Goal: Task Accomplishment & Management: Manage account settings

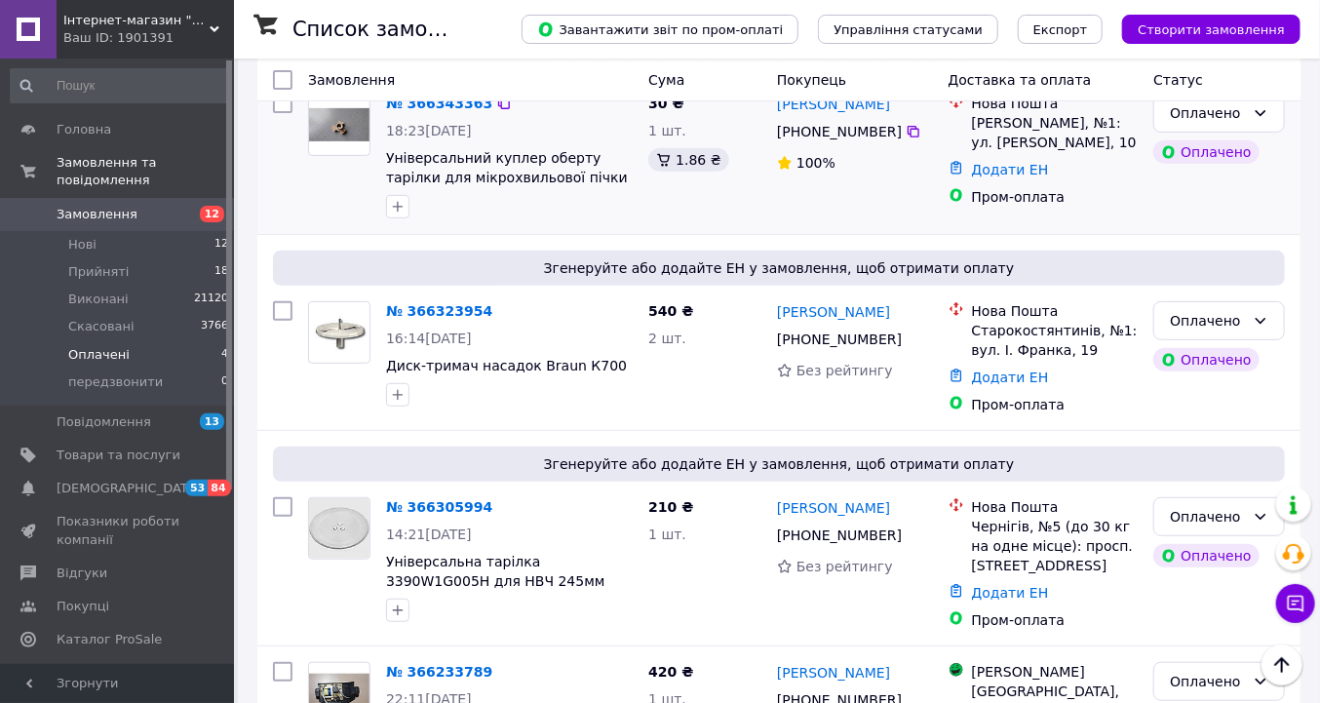
scroll to position [382, 0]
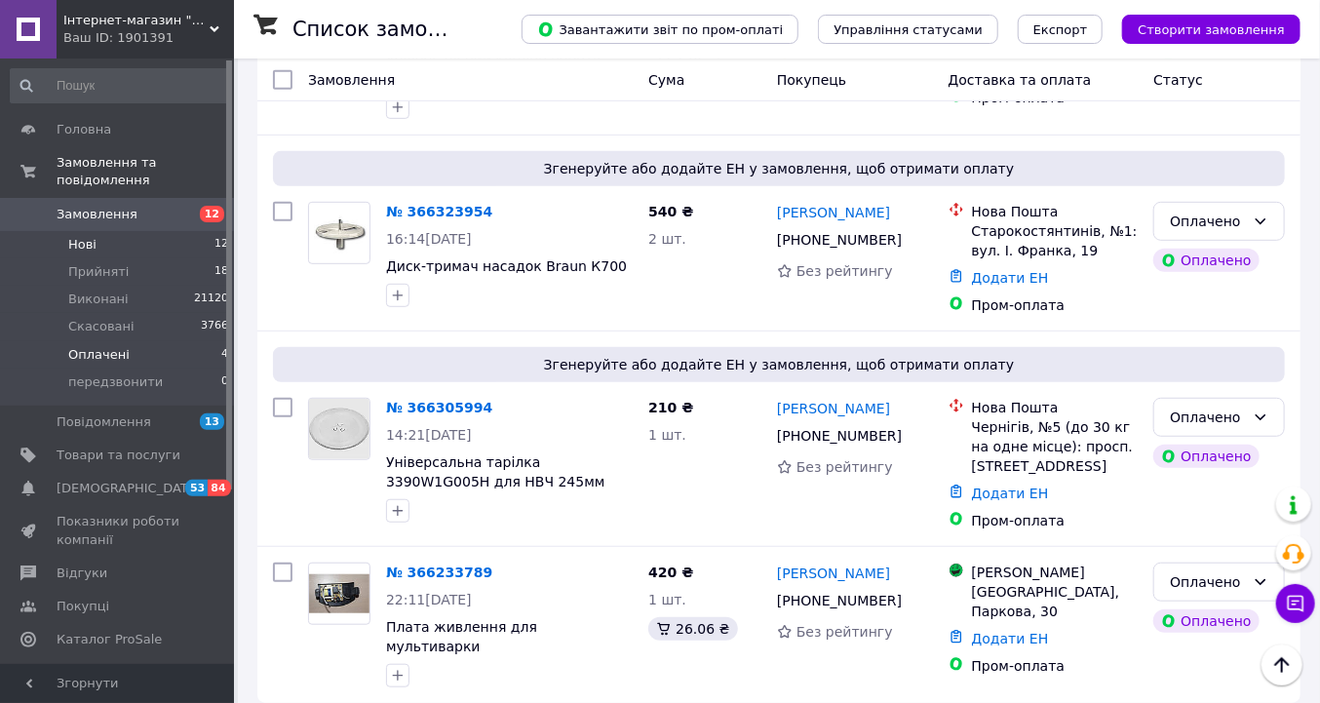
click at [90, 236] on span "Нові" at bounding box center [82, 245] width 28 height 18
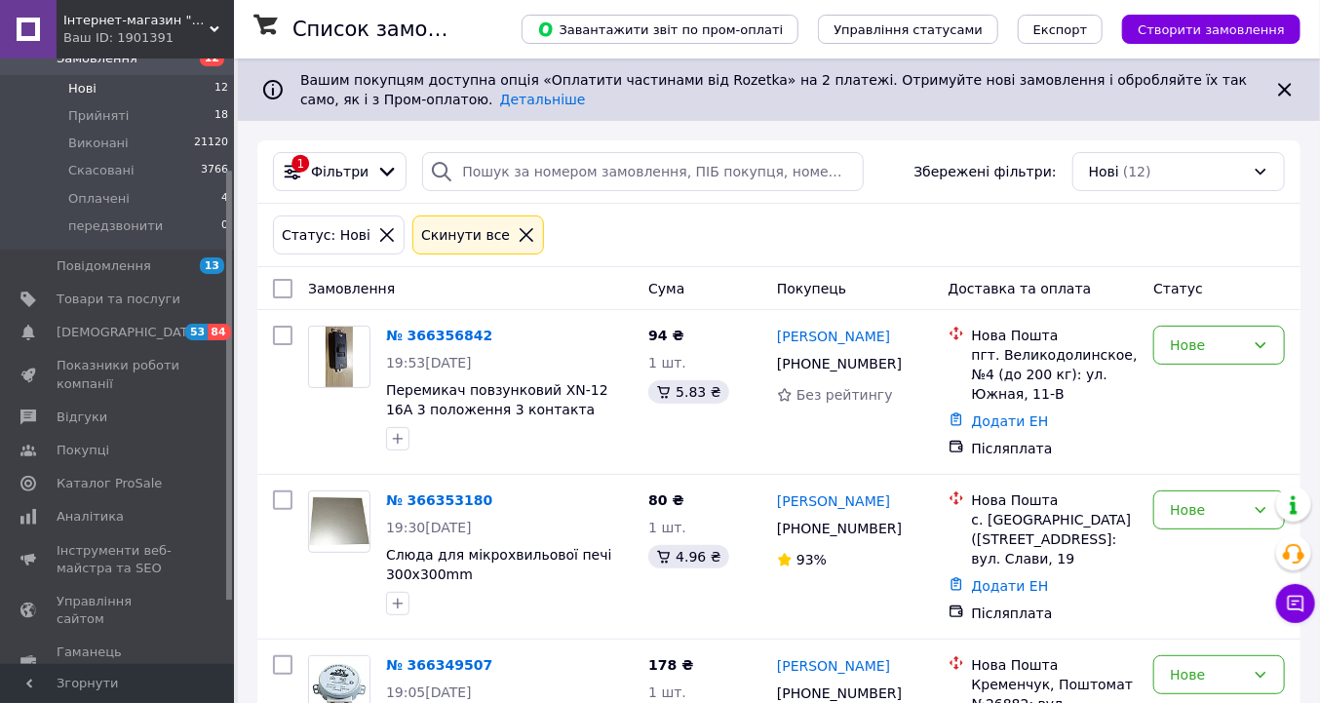
click at [518, 235] on icon at bounding box center [527, 235] width 18 height 18
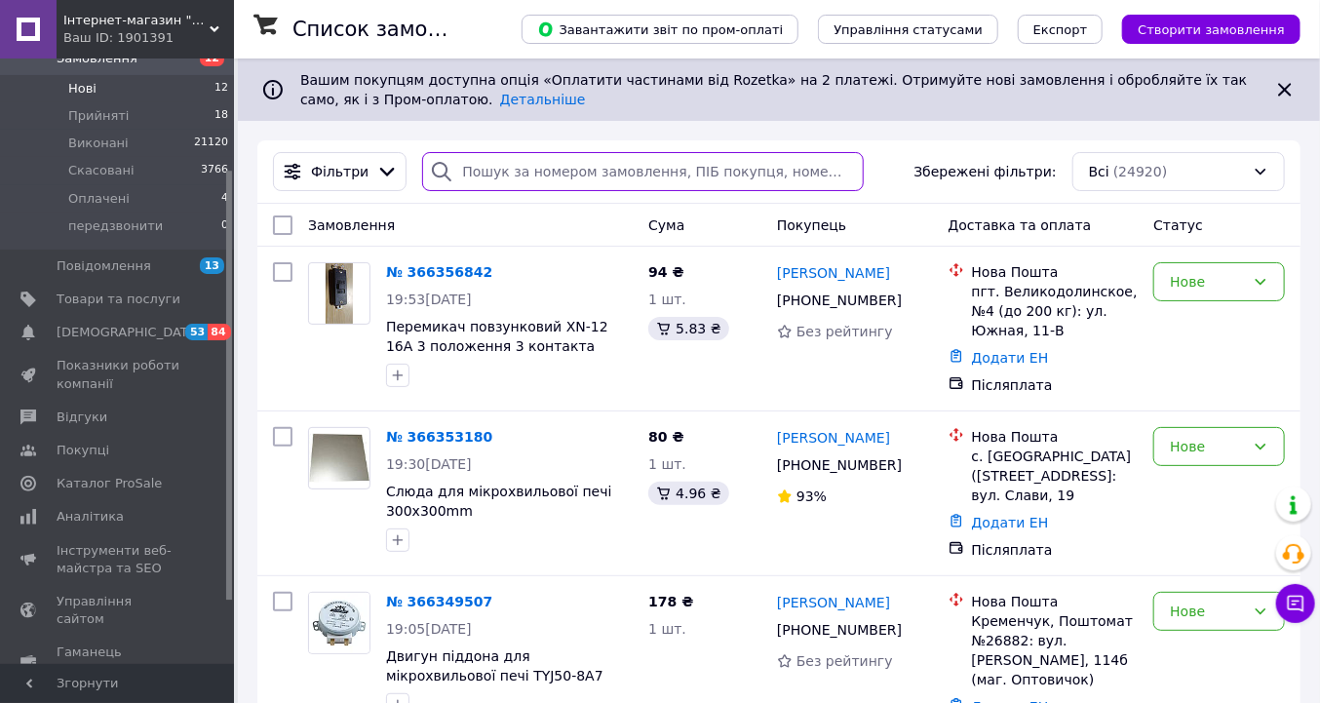
click at [475, 173] on input "search" at bounding box center [642, 171] width 441 height 39
paste input "[PHONE_NUMBER]"
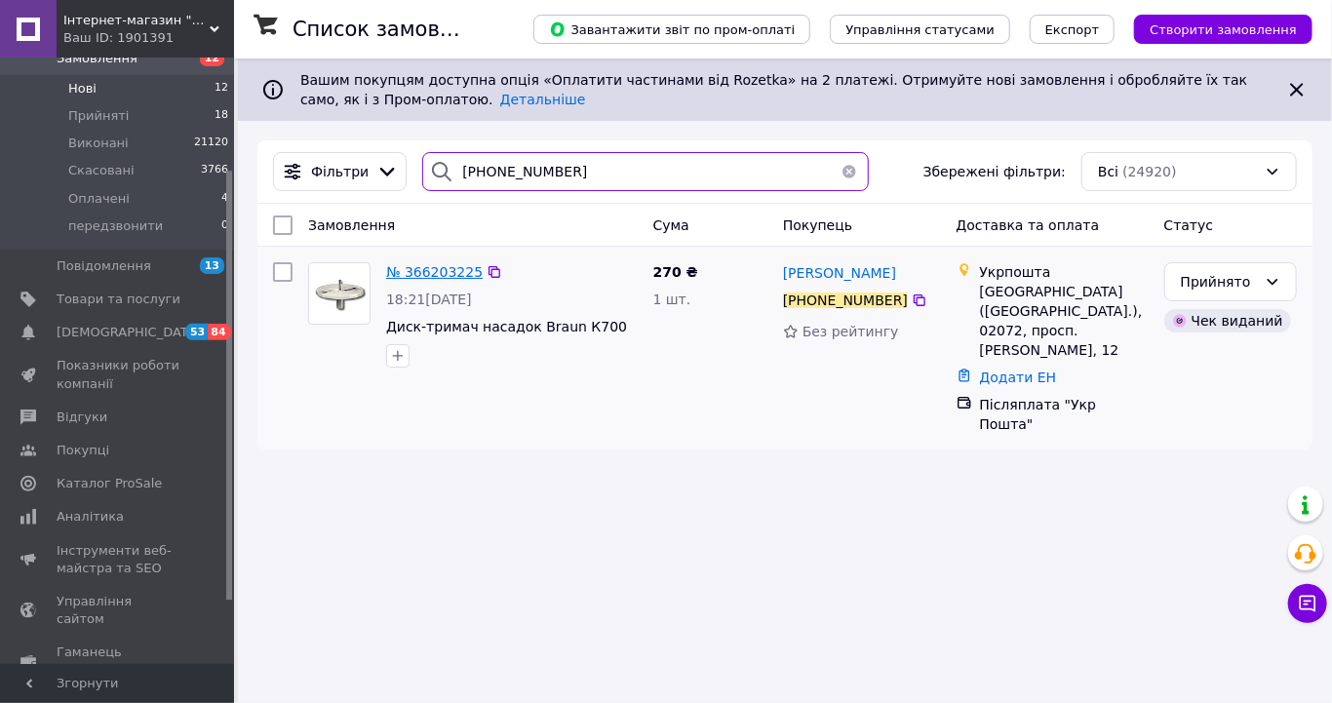
type input "[PHONE_NUMBER]"
click at [434, 275] on span "№ 366203225" at bounding box center [434, 272] width 97 height 16
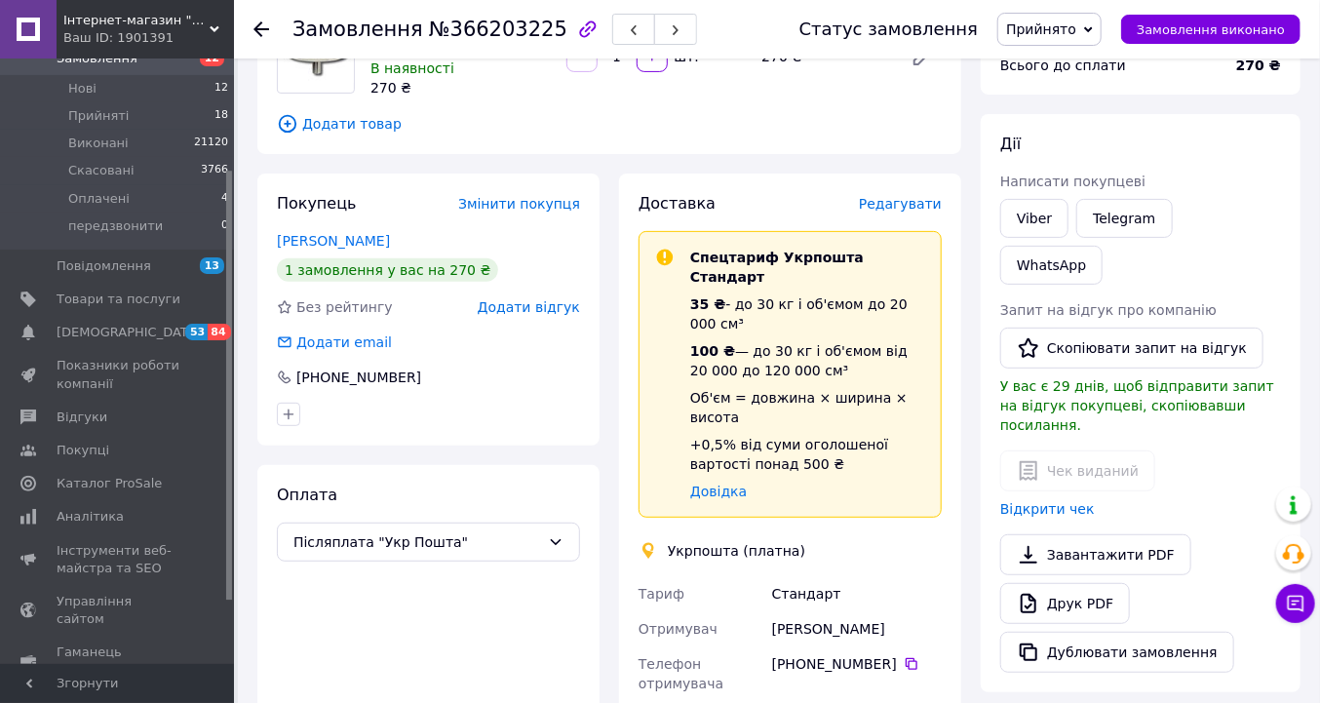
scroll to position [468, 0]
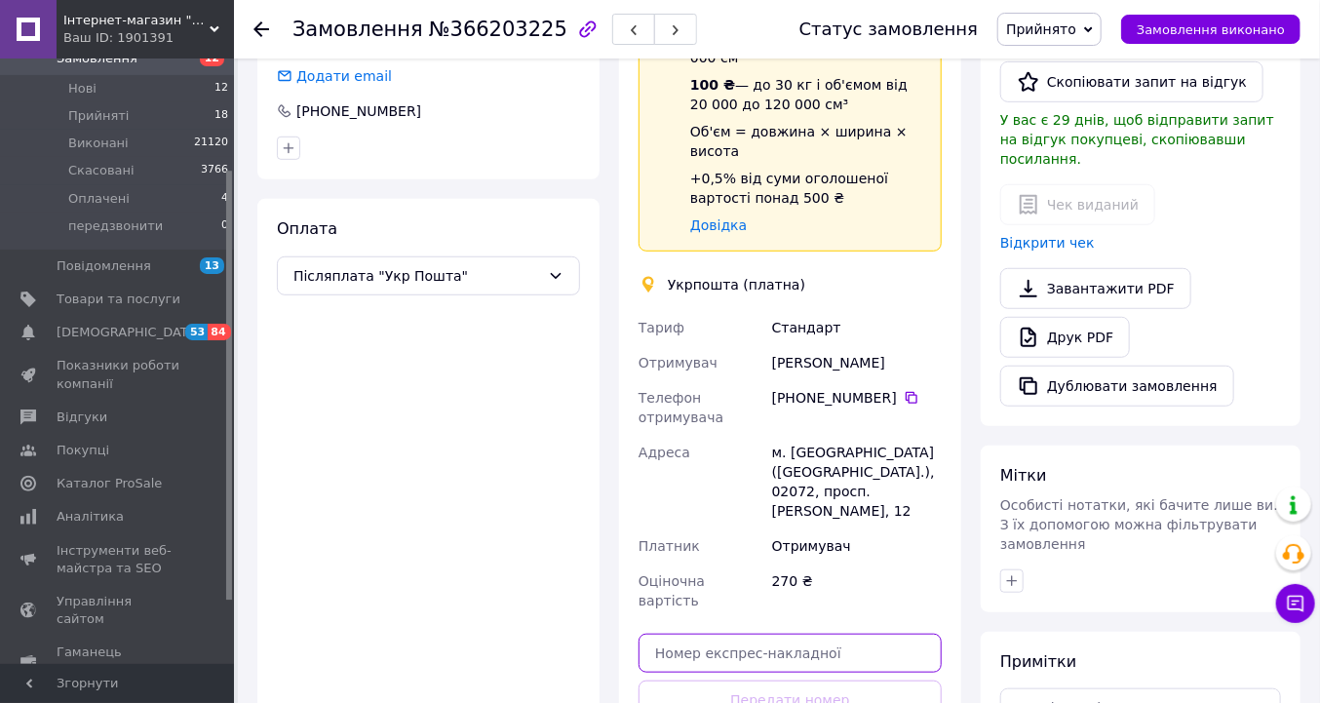
click at [659, 634] on input "text" at bounding box center [790, 653] width 303 height 39
paste input "0505384030046"
type input "0505384030046"
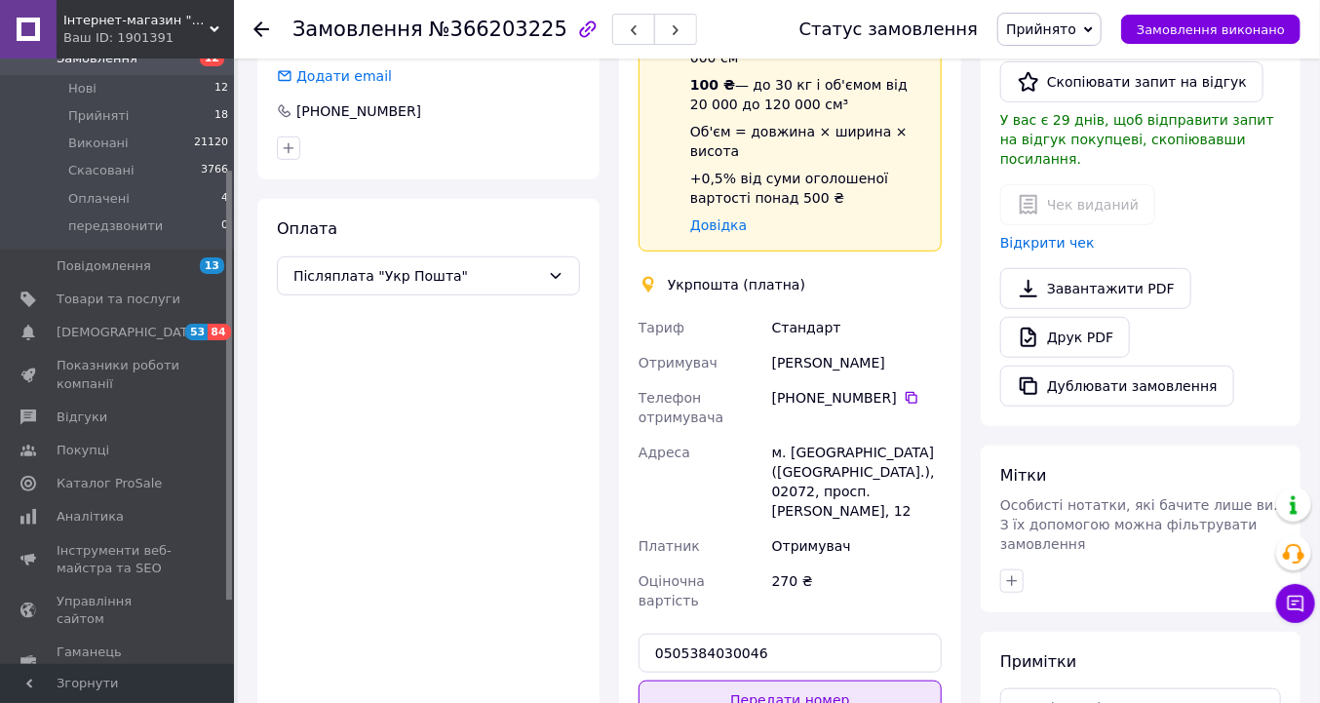
click at [756, 681] on button "Передати номер" at bounding box center [790, 700] width 303 height 39
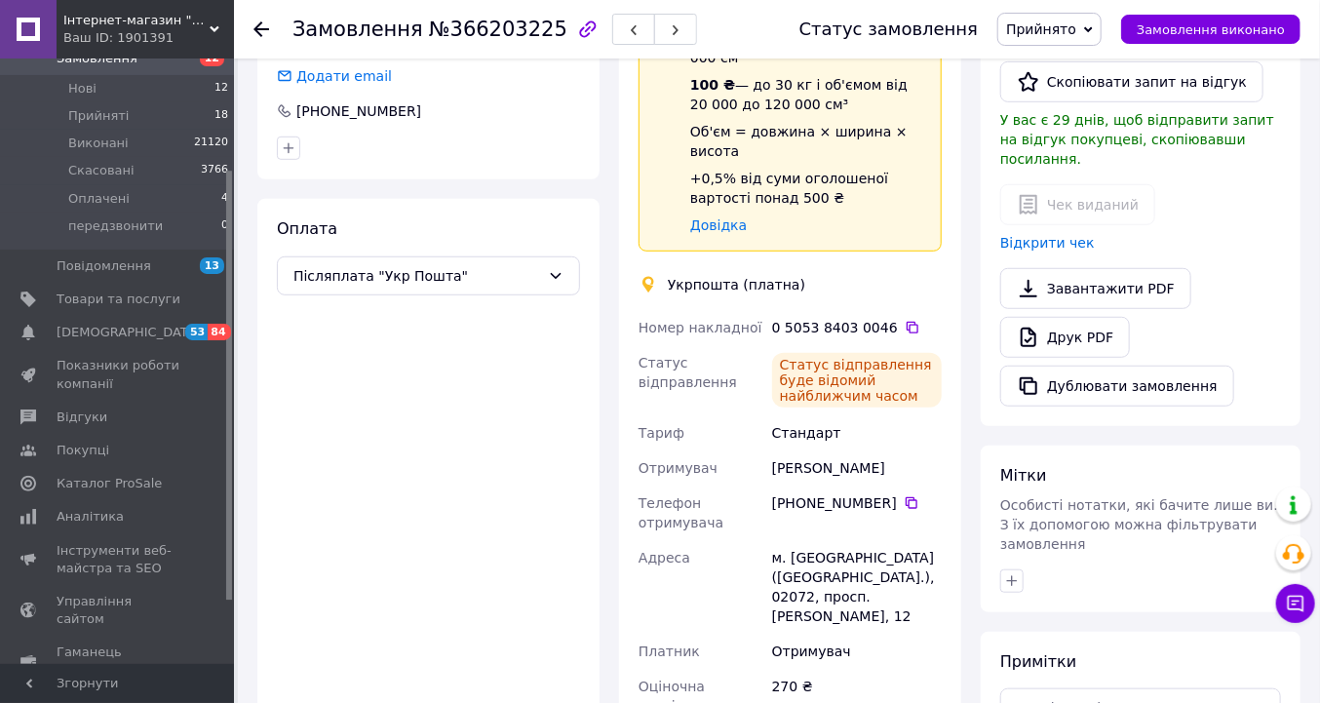
click at [1093, 29] on icon at bounding box center [1088, 29] width 9 height 9
click at [1074, 64] on li "Виконано" at bounding box center [1056, 68] width 114 height 29
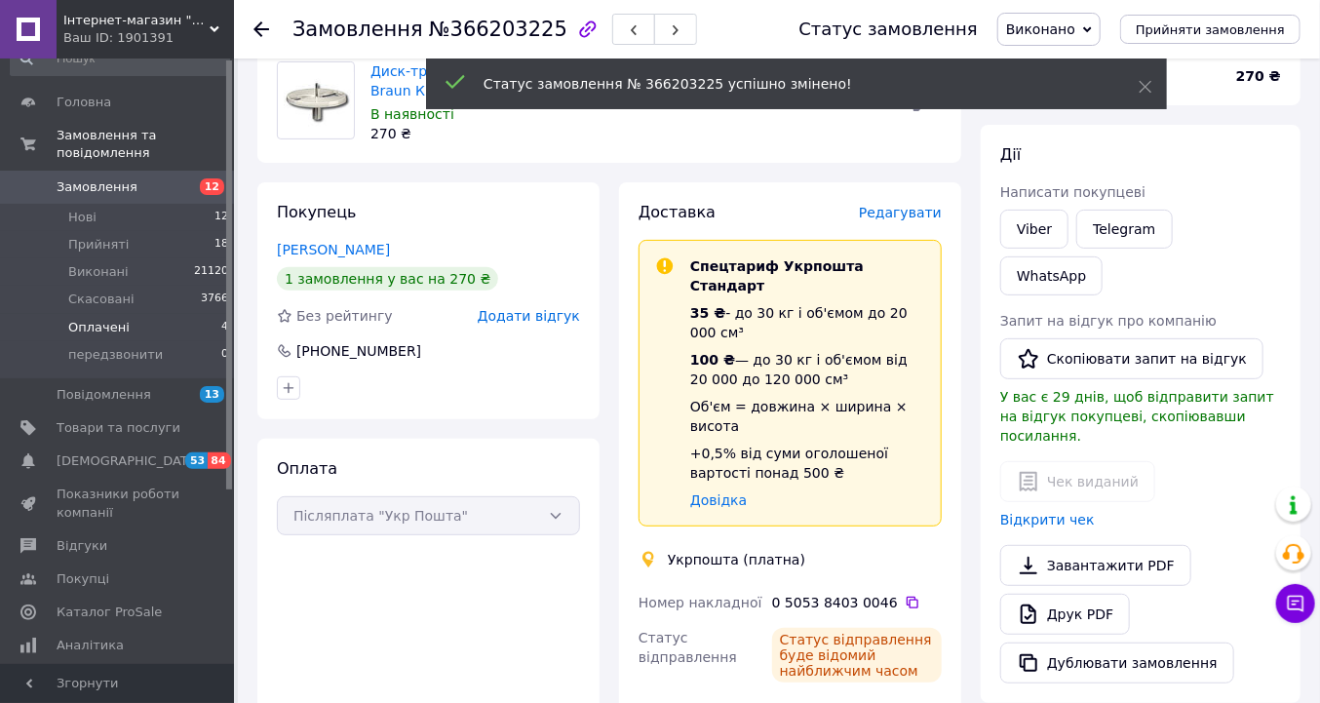
scroll to position [0, 0]
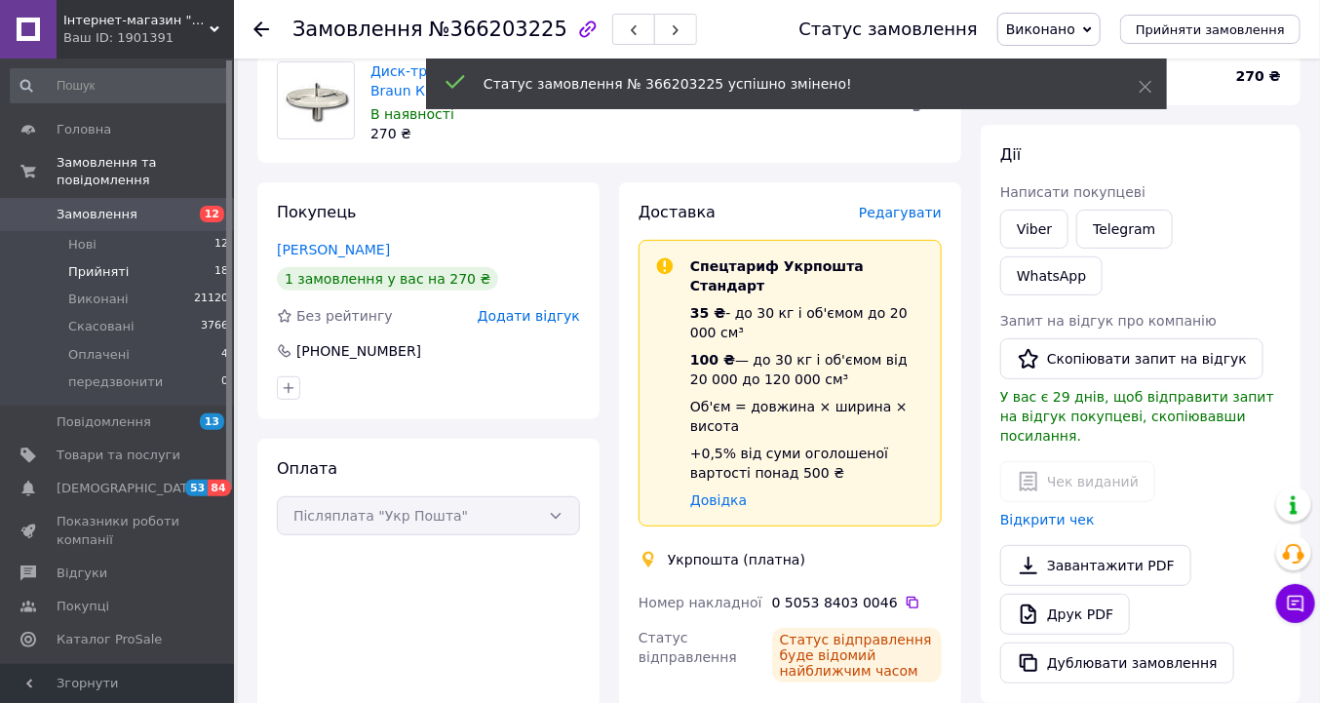
click at [111, 263] on span "Прийняті" at bounding box center [98, 272] width 60 height 18
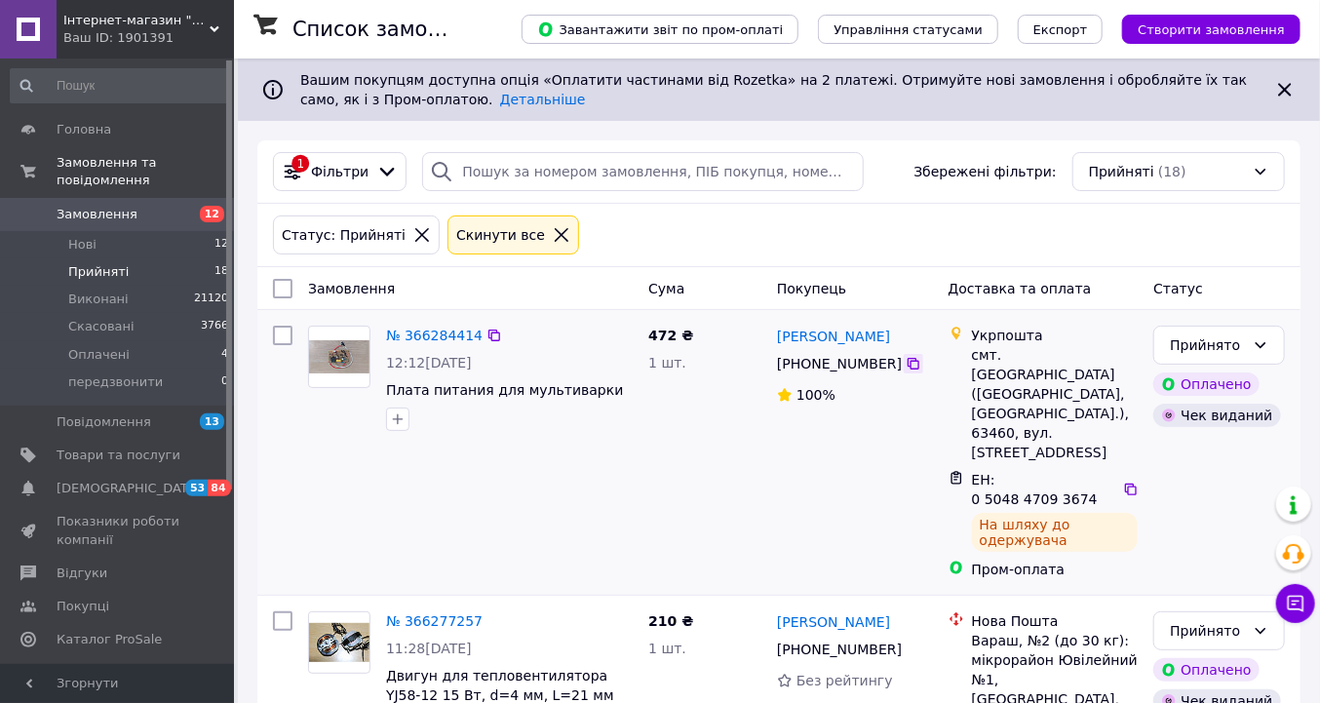
click at [908, 363] on icon at bounding box center [914, 364] width 12 height 12
click at [1123, 482] on icon at bounding box center [1131, 490] width 16 height 16
click at [1260, 343] on icon at bounding box center [1261, 345] width 16 height 16
click at [1207, 383] on li "Виконано" at bounding box center [1221, 387] width 130 height 35
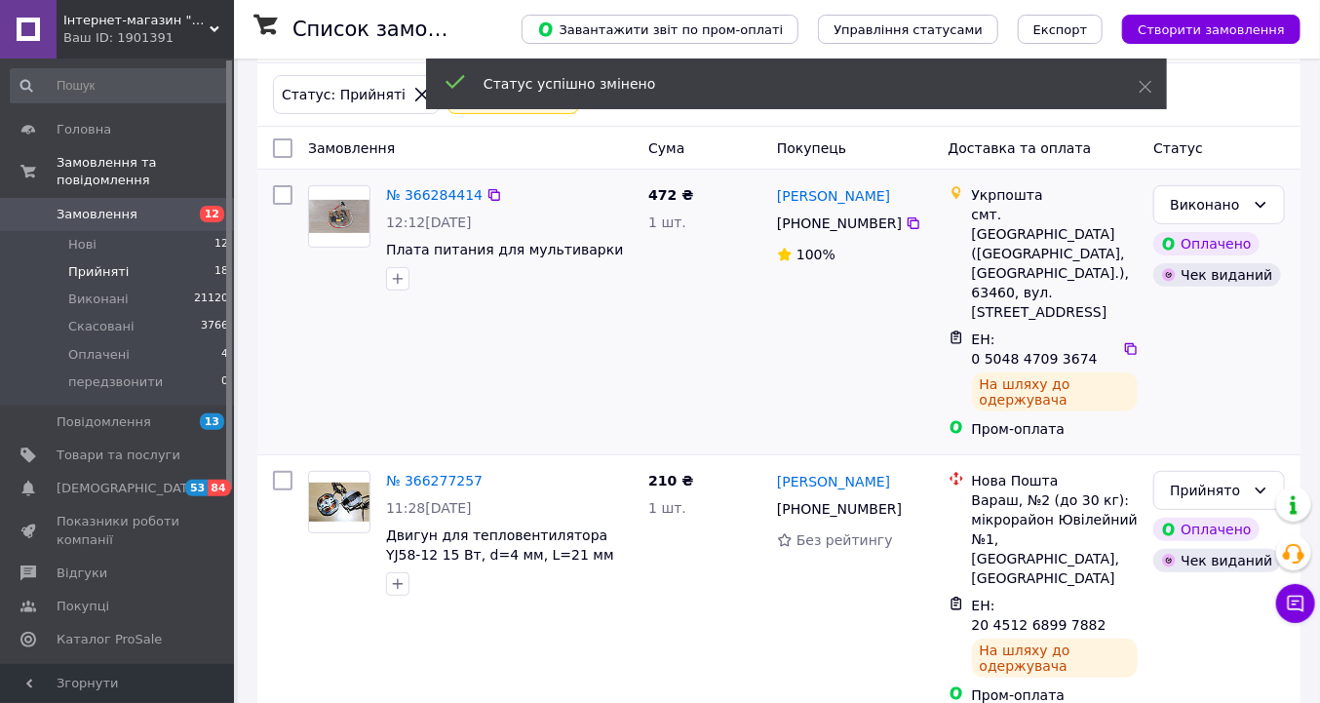
scroll to position [156, 0]
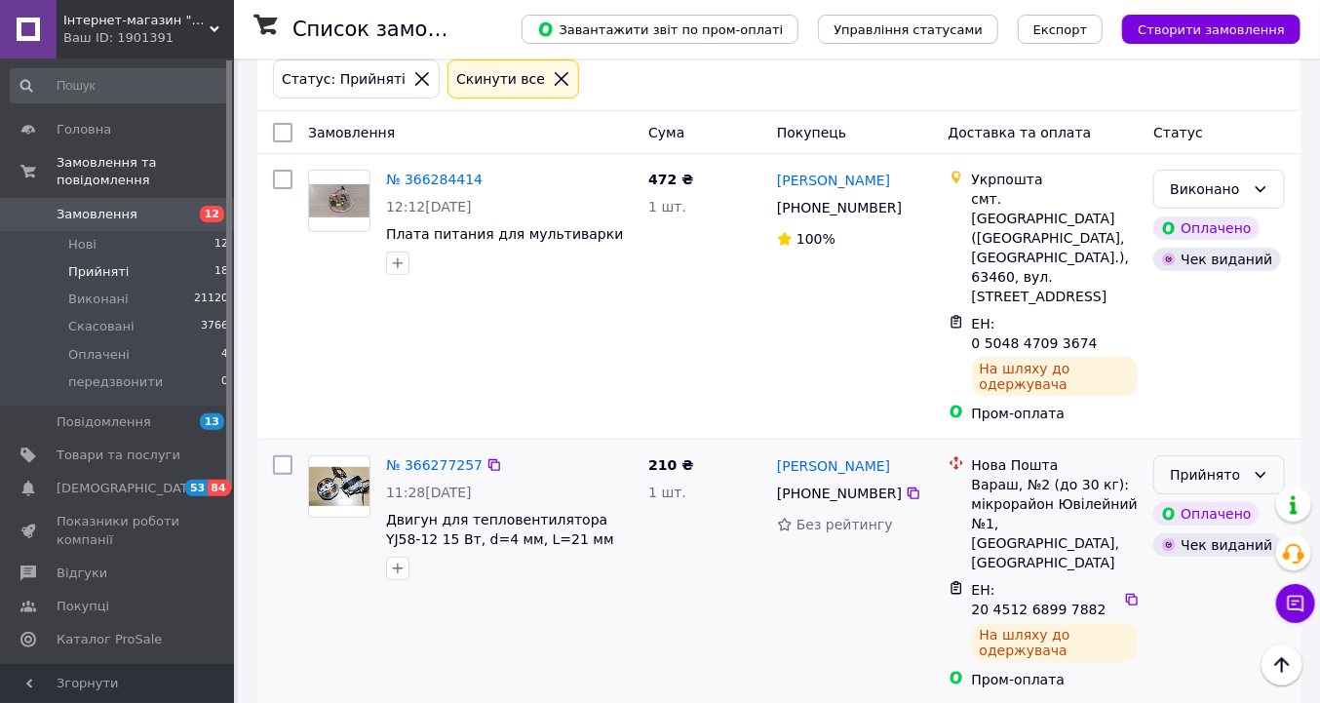
click at [1264, 467] on icon at bounding box center [1261, 475] width 16 height 16
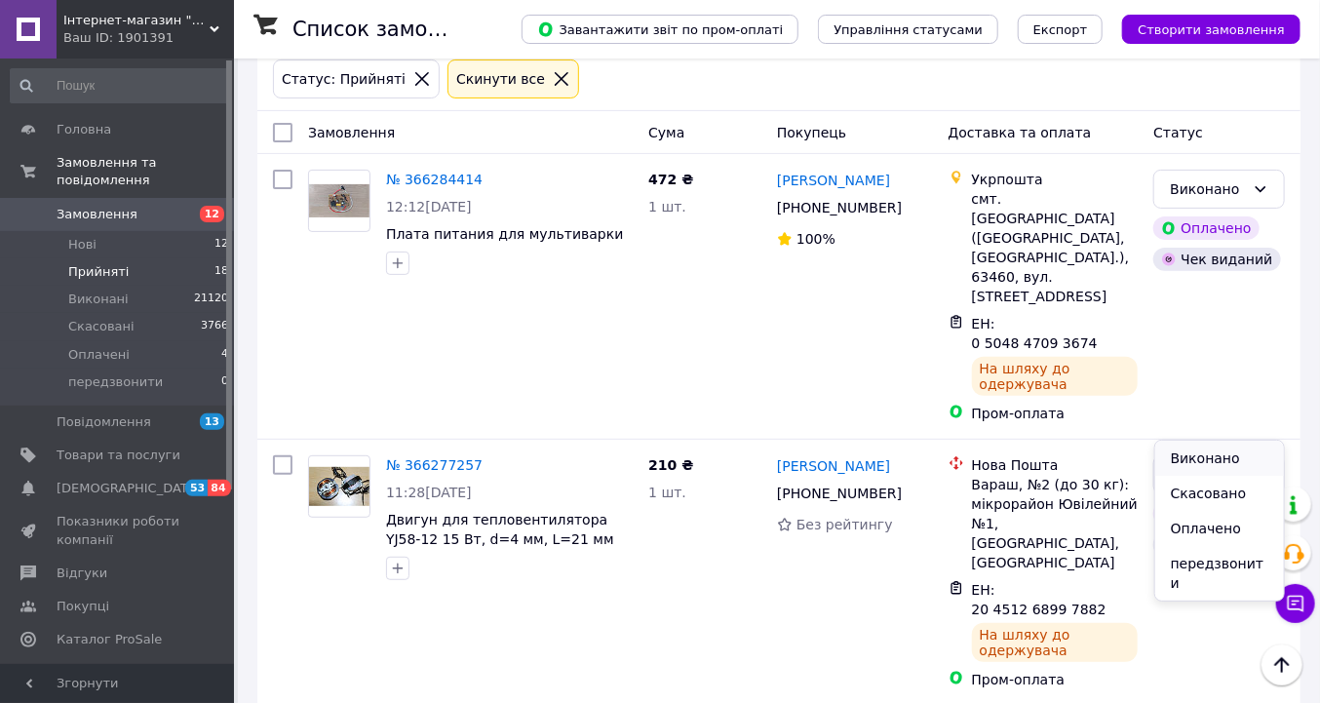
click at [1203, 457] on li "Виконано" at bounding box center [1221, 458] width 130 height 35
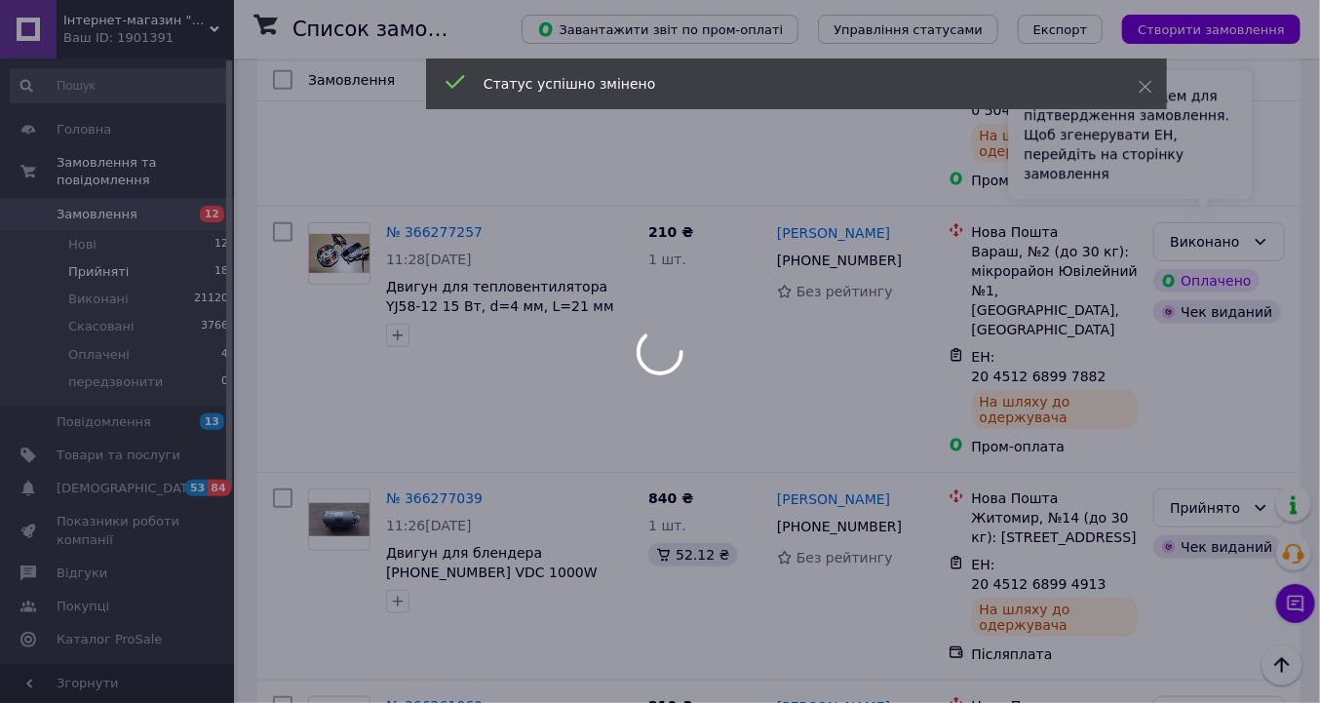
scroll to position [390, 0]
click at [1260, 406] on div at bounding box center [660, 351] width 1320 height 703
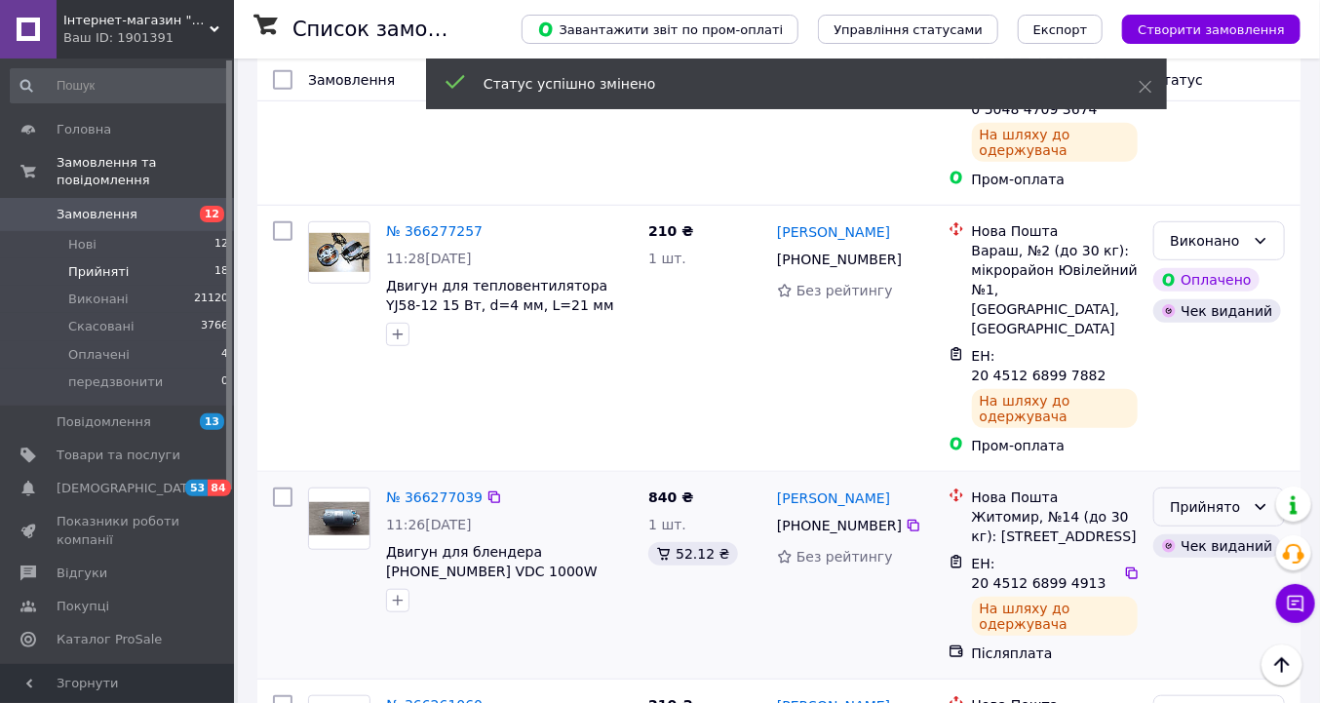
click at [1257, 499] on icon at bounding box center [1261, 507] width 16 height 16
click at [1192, 446] on li "Виконано" at bounding box center [1221, 451] width 130 height 35
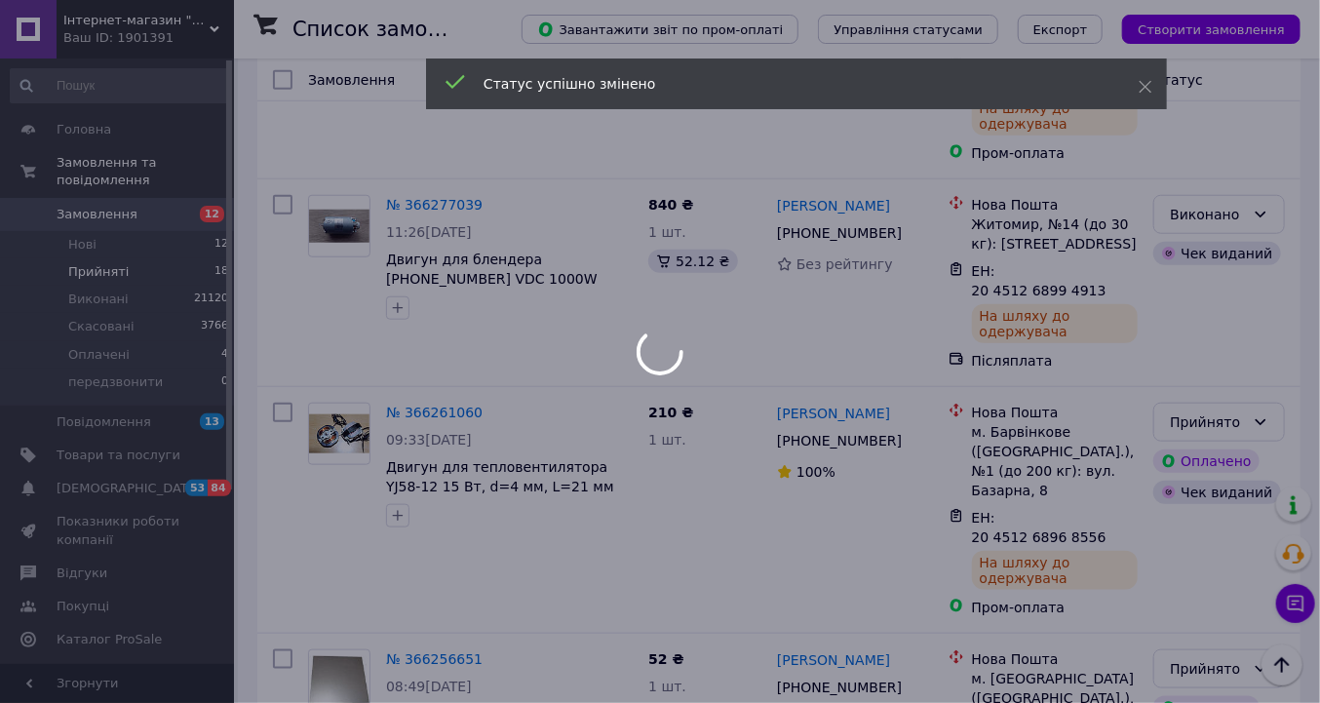
scroll to position [702, 0]
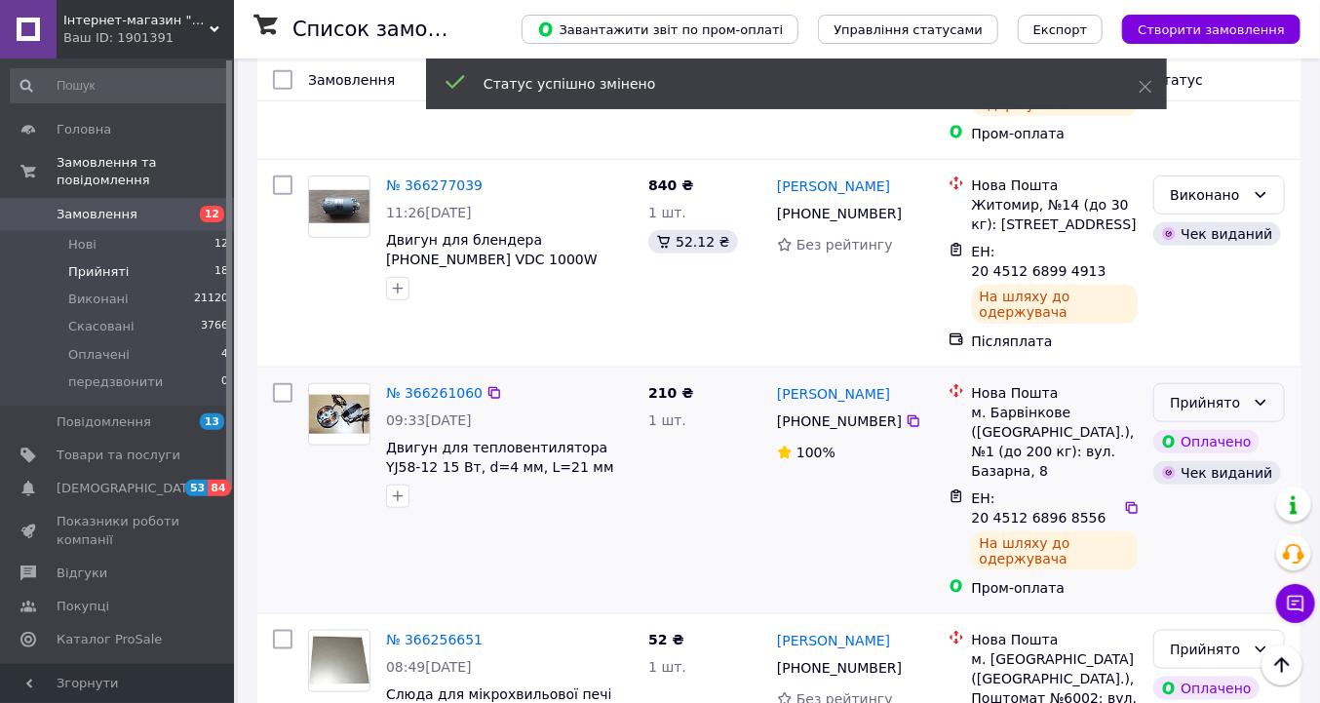
click at [1261, 395] on icon at bounding box center [1261, 403] width 16 height 16
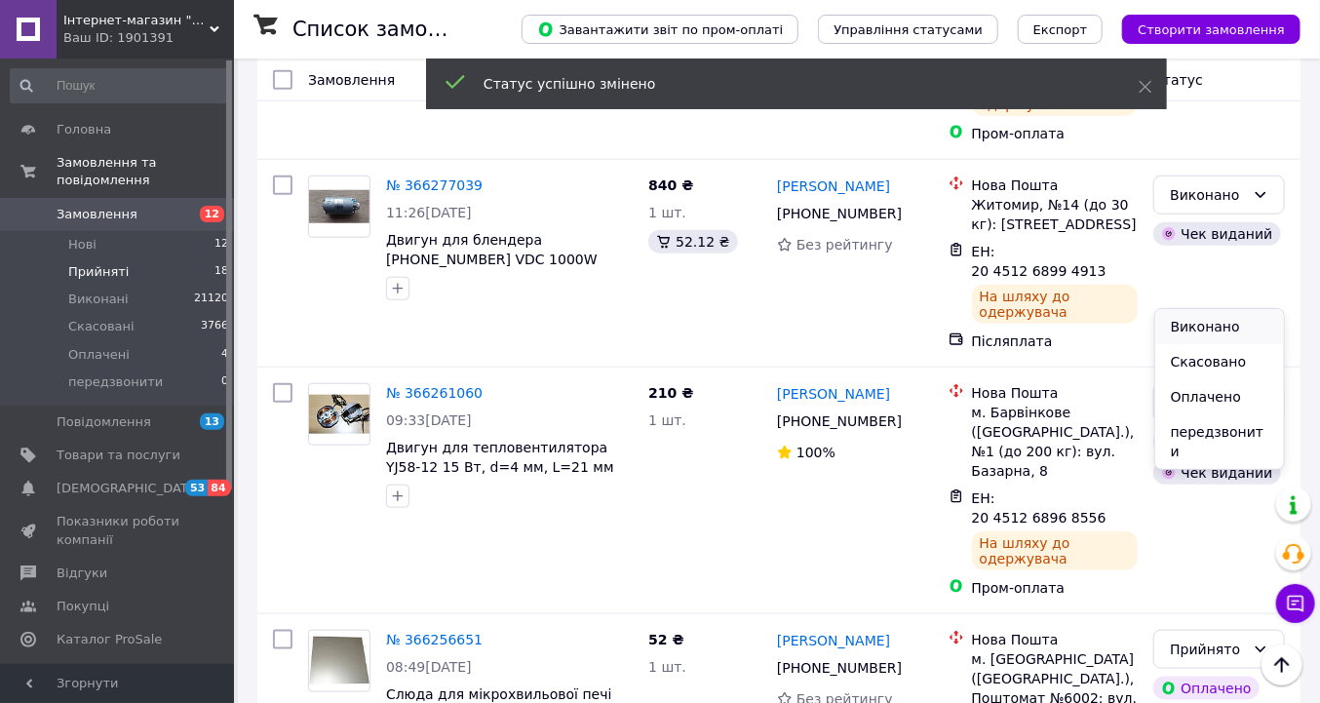
click at [1211, 327] on li "Виконано" at bounding box center [1221, 326] width 130 height 35
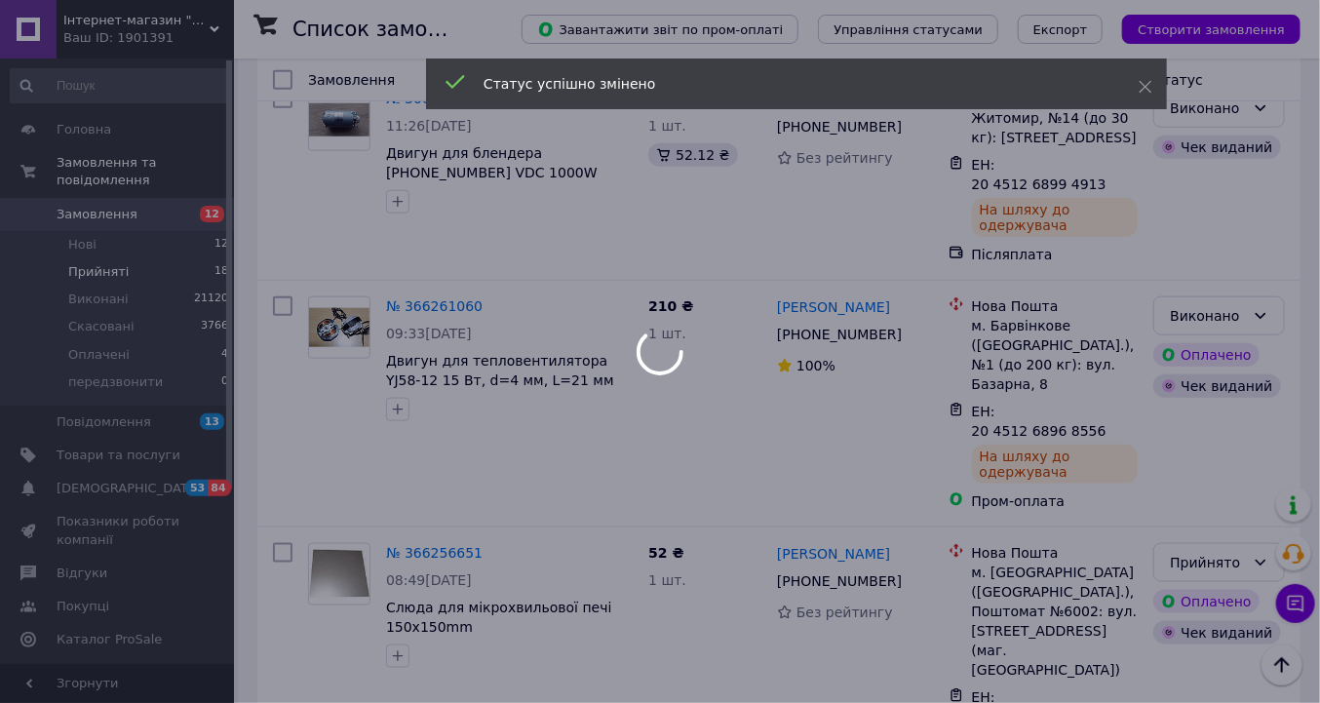
scroll to position [858, 0]
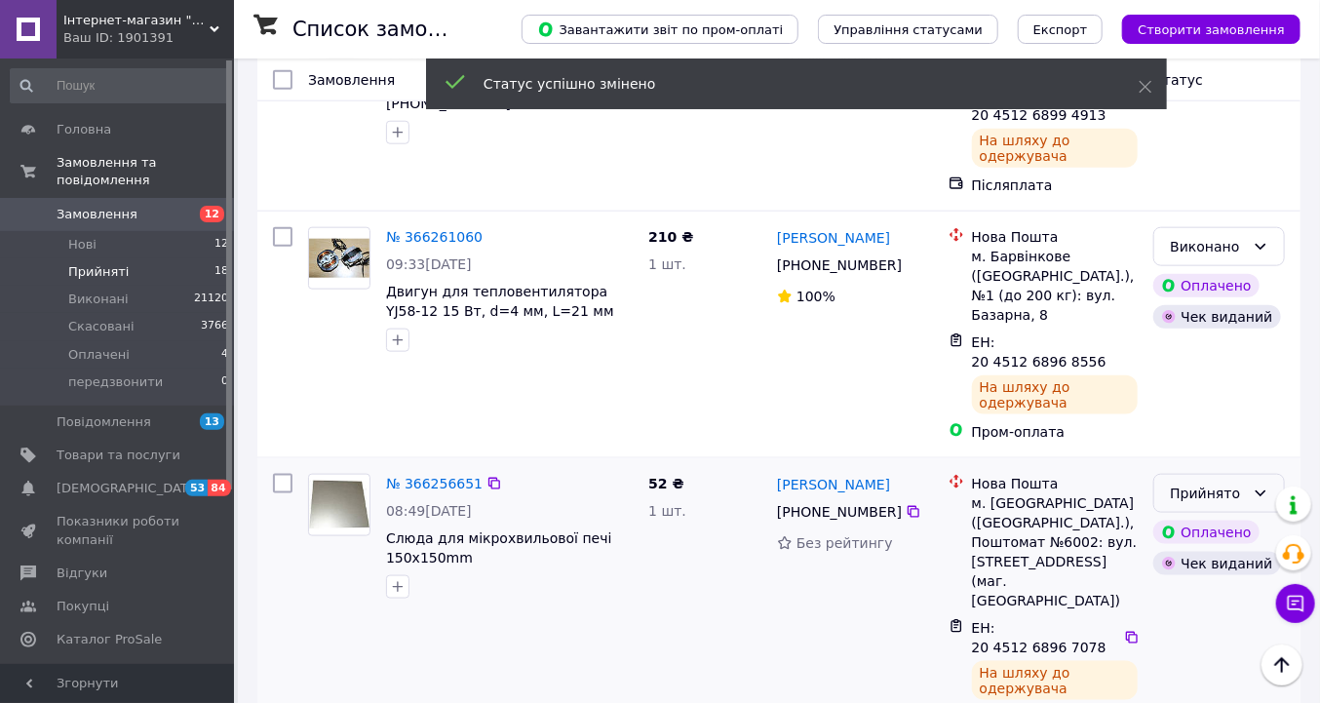
click at [1260, 486] on icon at bounding box center [1261, 494] width 16 height 16
click at [1214, 386] on li "Виконано" at bounding box center [1221, 378] width 130 height 35
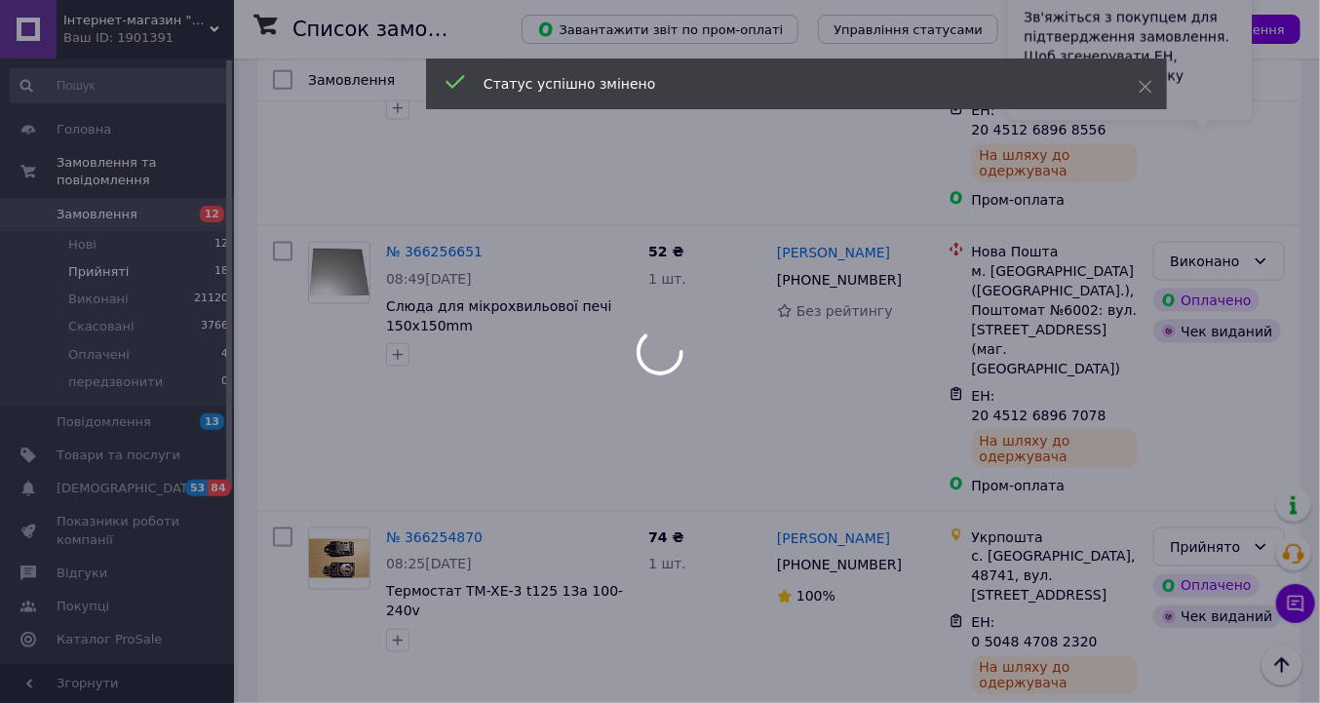
scroll to position [1092, 0]
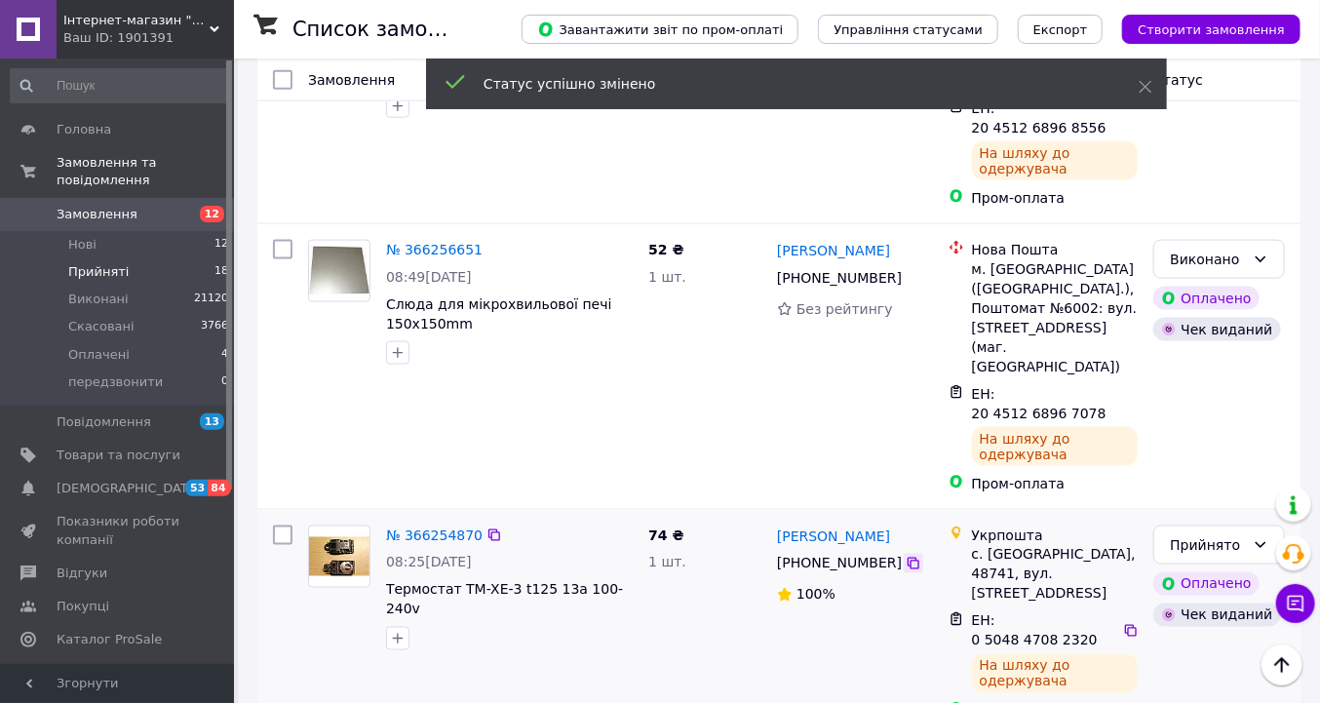
click at [906, 556] on icon at bounding box center [914, 564] width 16 height 16
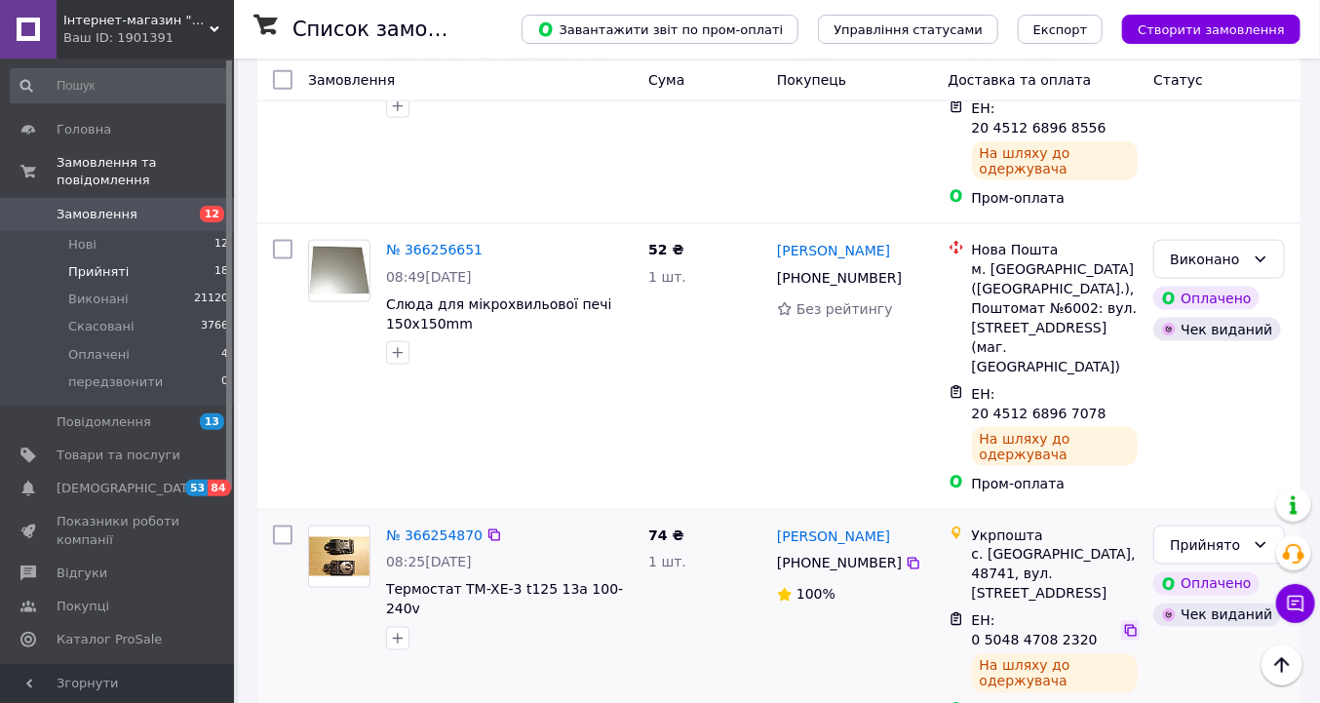
click at [1123, 623] on icon at bounding box center [1131, 631] width 16 height 16
drag, startPoint x: 1265, startPoint y: 328, endPoint x: 1252, endPoint y: 337, distance: 16.0
click at [1263, 537] on icon at bounding box center [1261, 545] width 16 height 16
click at [1209, 366] on li "Виконано" at bounding box center [1221, 371] width 130 height 35
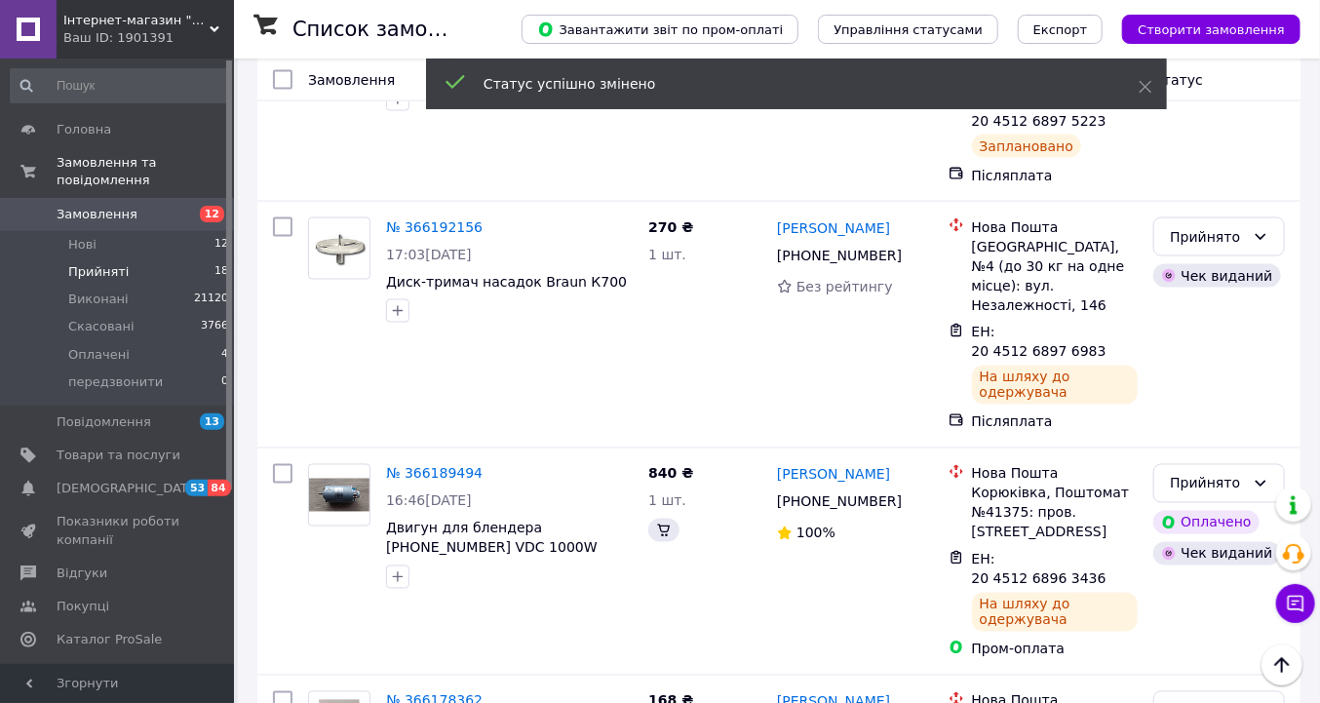
scroll to position [250, 0]
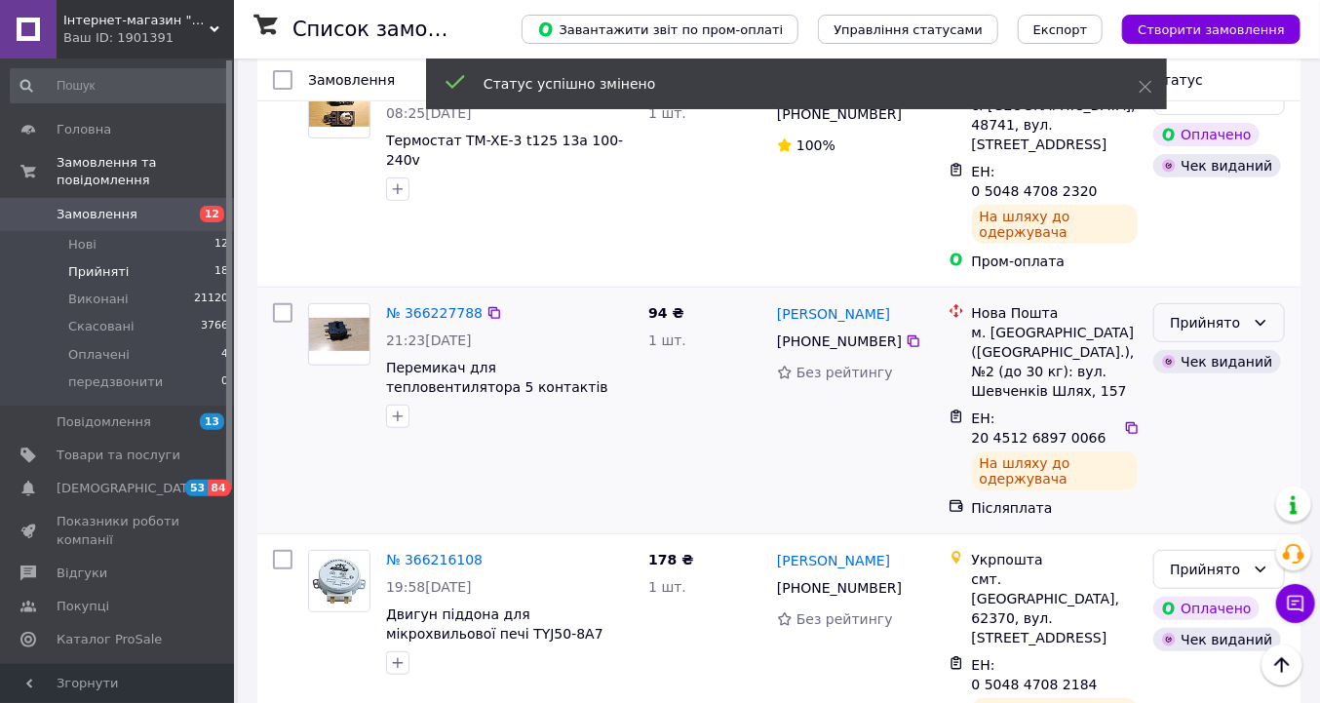
click at [1262, 315] on icon at bounding box center [1261, 323] width 16 height 16
click at [1188, 328] on li "Виконано" at bounding box center [1221, 324] width 130 height 35
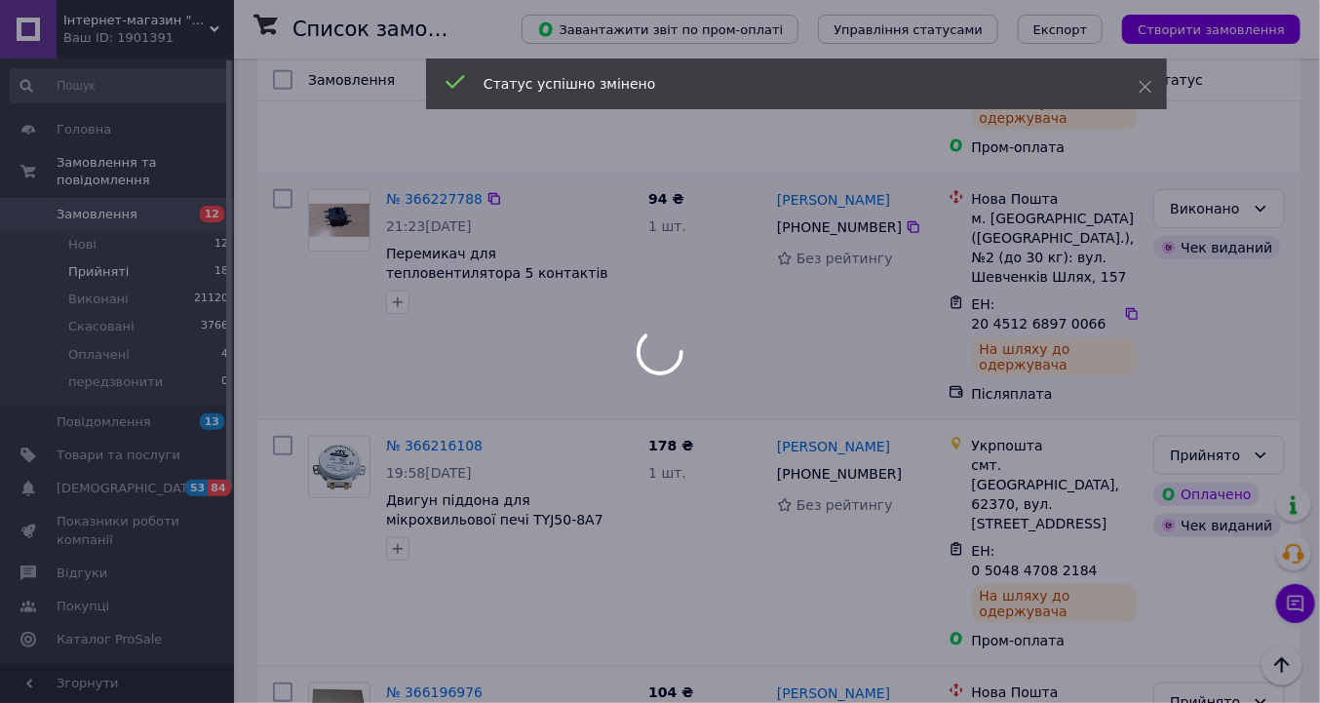
scroll to position [406, 0]
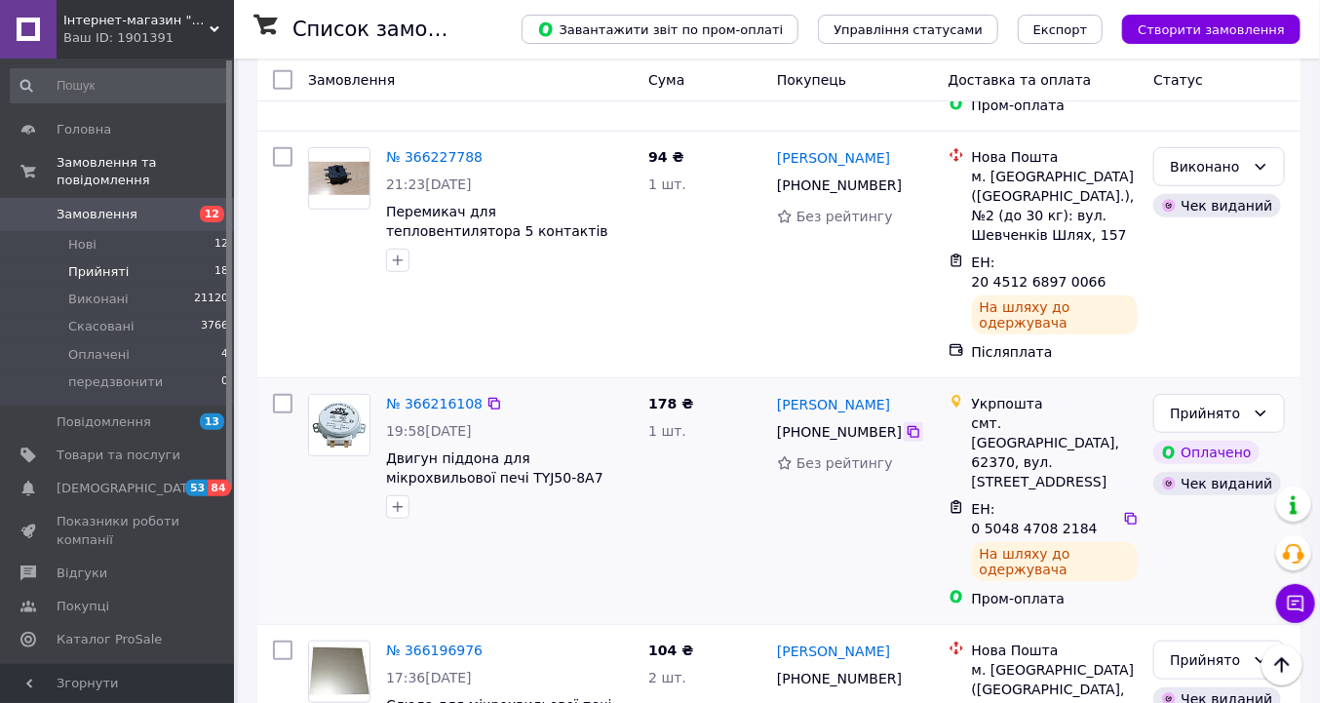
click at [906, 424] on icon at bounding box center [914, 432] width 16 height 16
click at [1262, 406] on icon at bounding box center [1261, 414] width 16 height 16
click at [1197, 378] on li "Виконано" at bounding box center [1221, 376] width 130 height 35
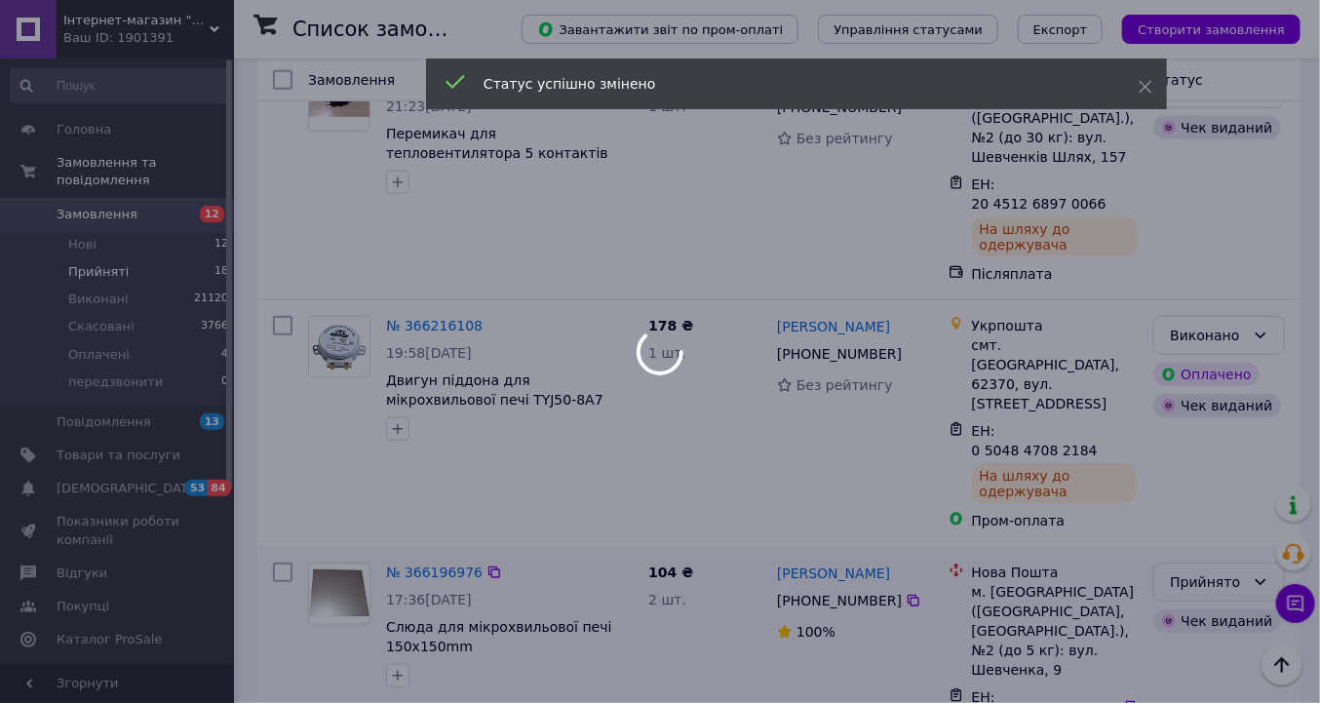
scroll to position [90, 0]
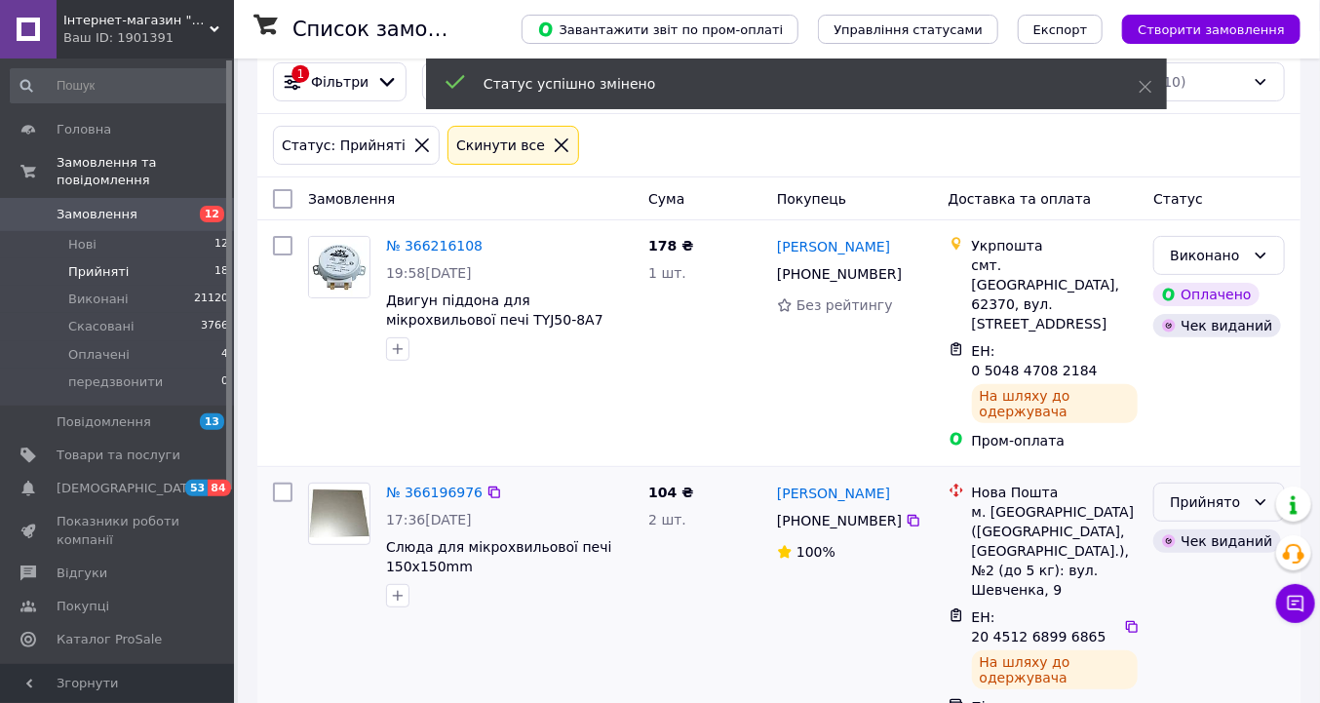
click at [1260, 499] on icon at bounding box center [1261, 502] width 11 height 6
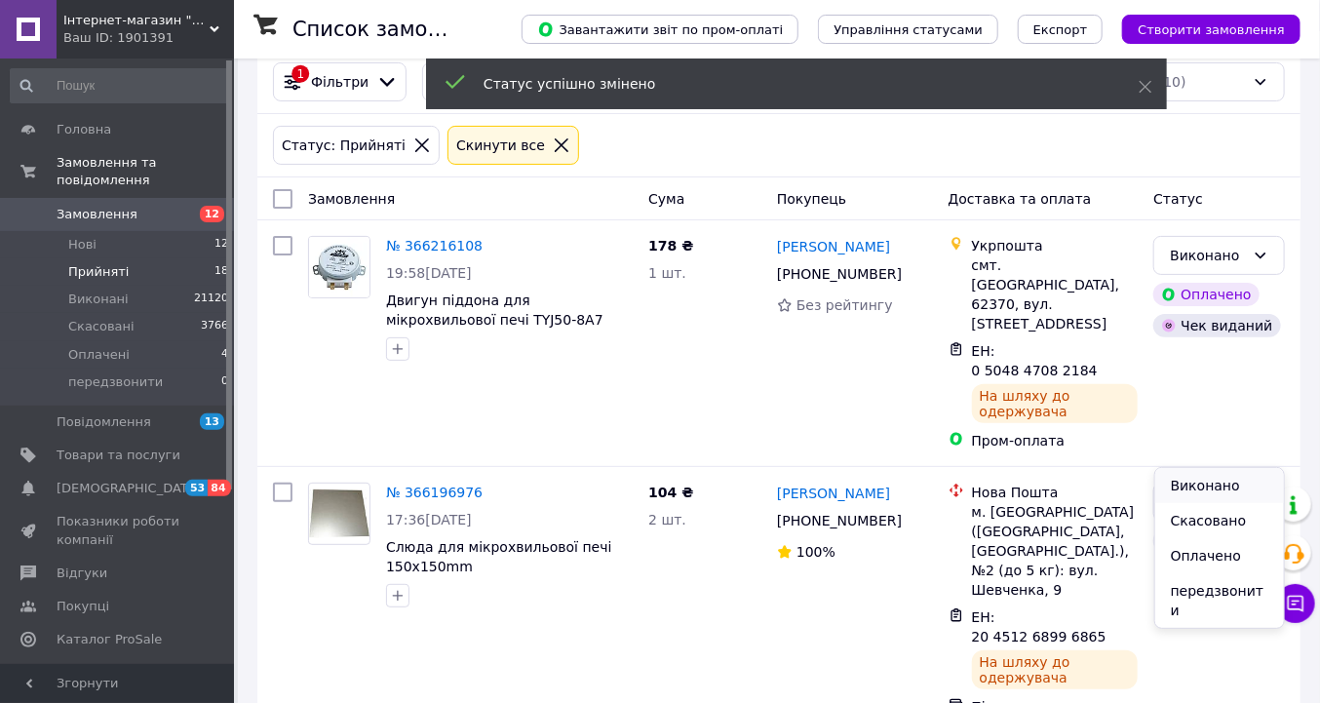
click at [1195, 479] on li "Виконано" at bounding box center [1221, 485] width 130 height 35
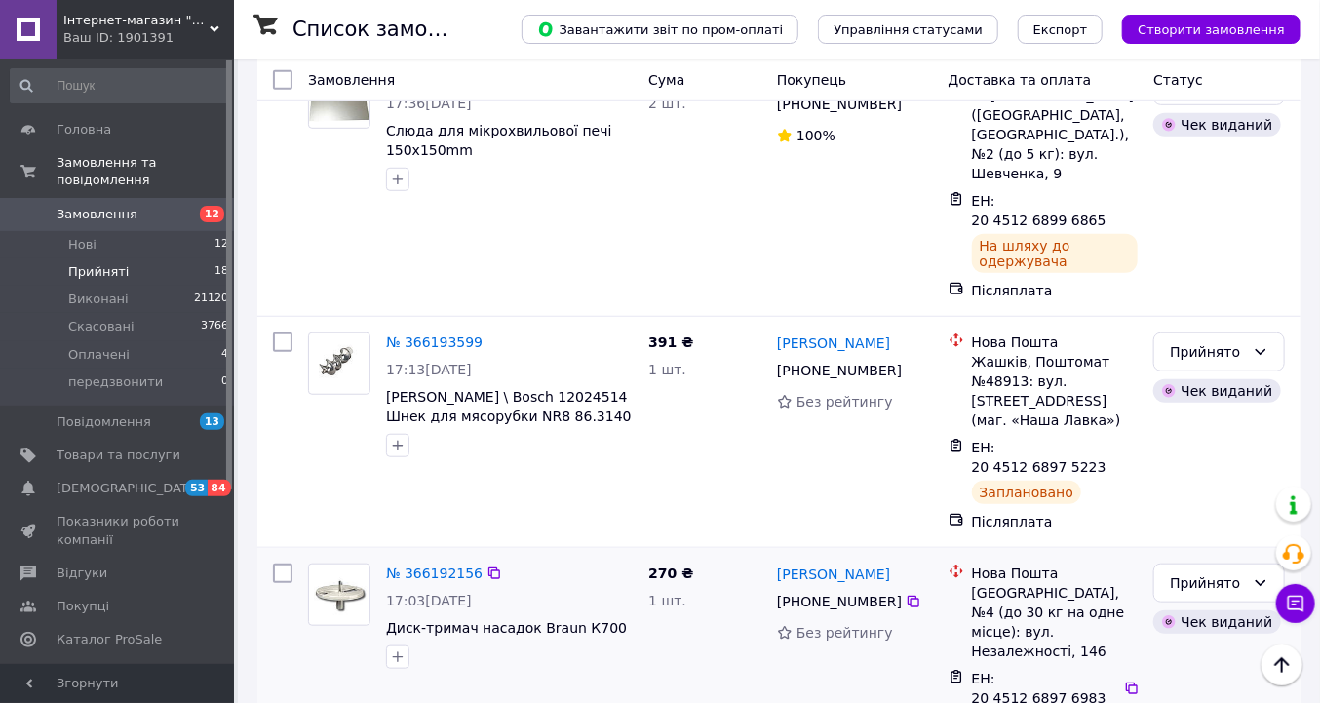
scroll to position [558, 0]
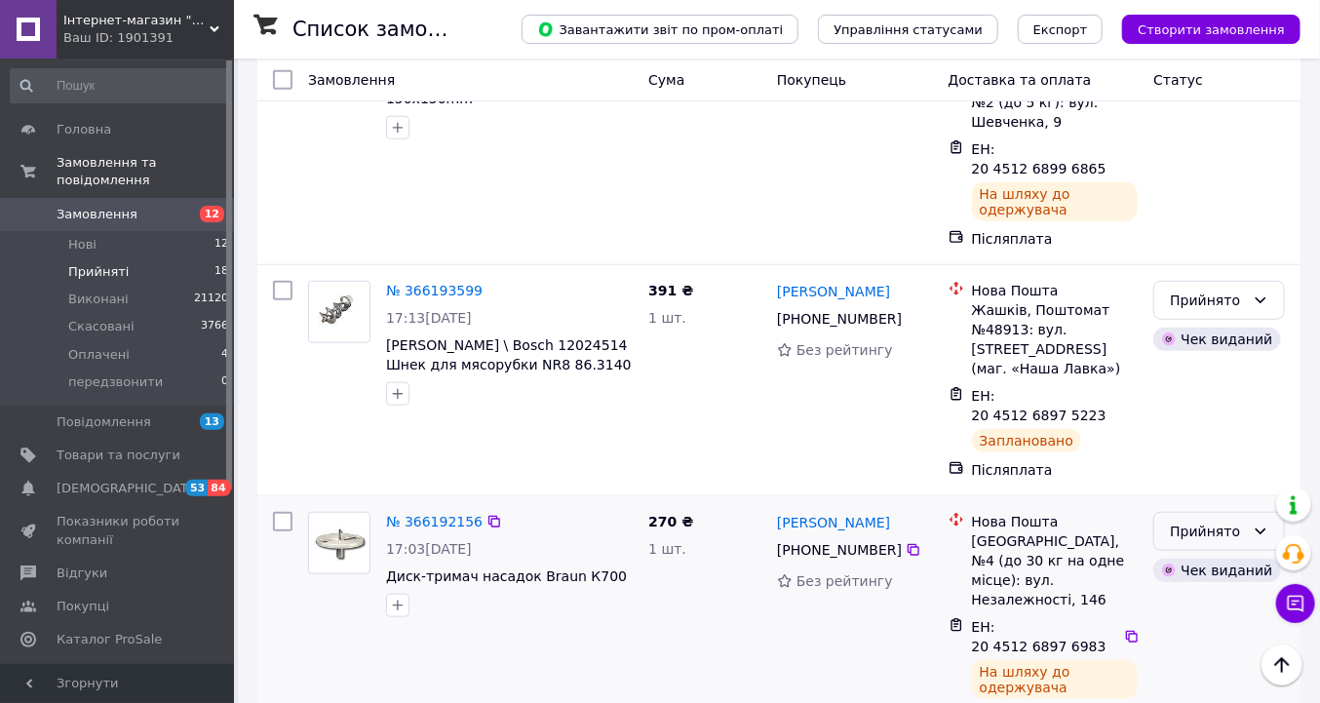
click at [1264, 529] on icon at bounding box center [1261, 532] width 11 height 6
click at [1210, 420] on li "Виконано" at bounding box center [1221, 417] width 130 height 35
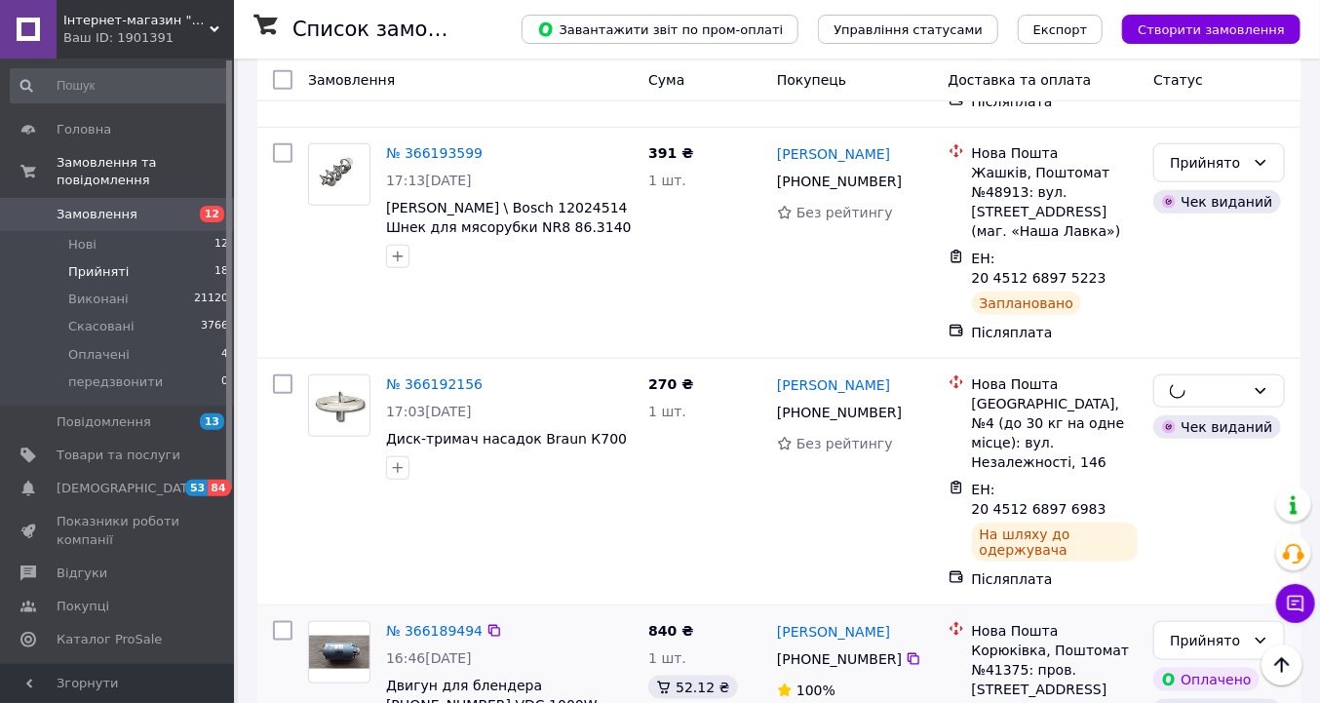
scroll to position [792, 0]
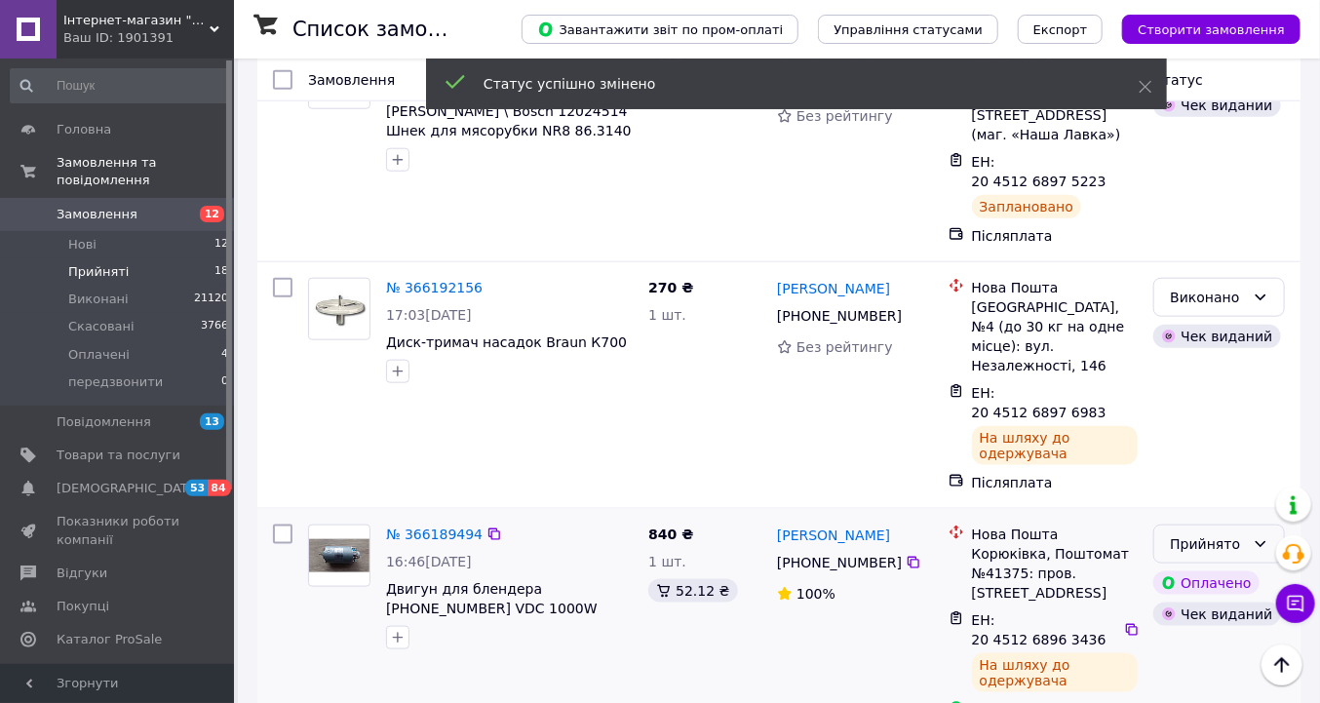
click at [1265, 536] on icon at bounding box center [1261, 544] width 16 height 16
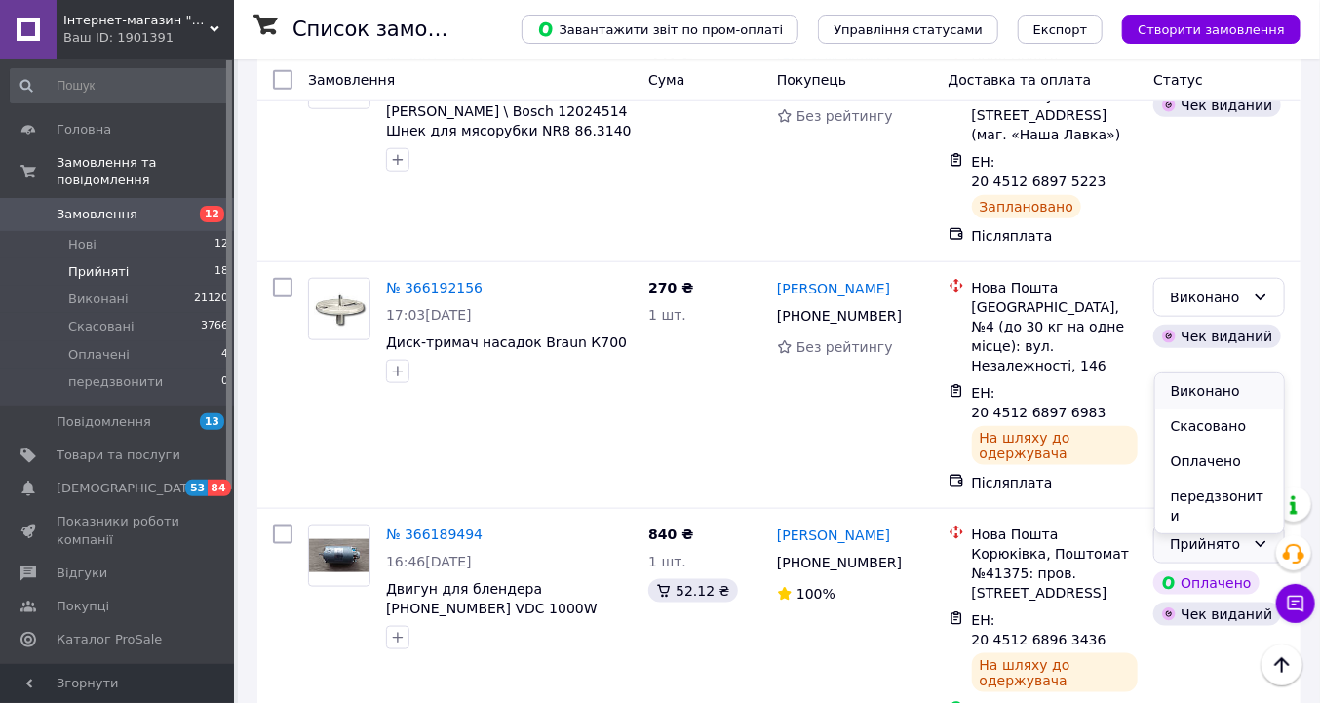
click at [1204, 392] on li "Виконано" at bounding box center [1221, 390] width 130 height 35
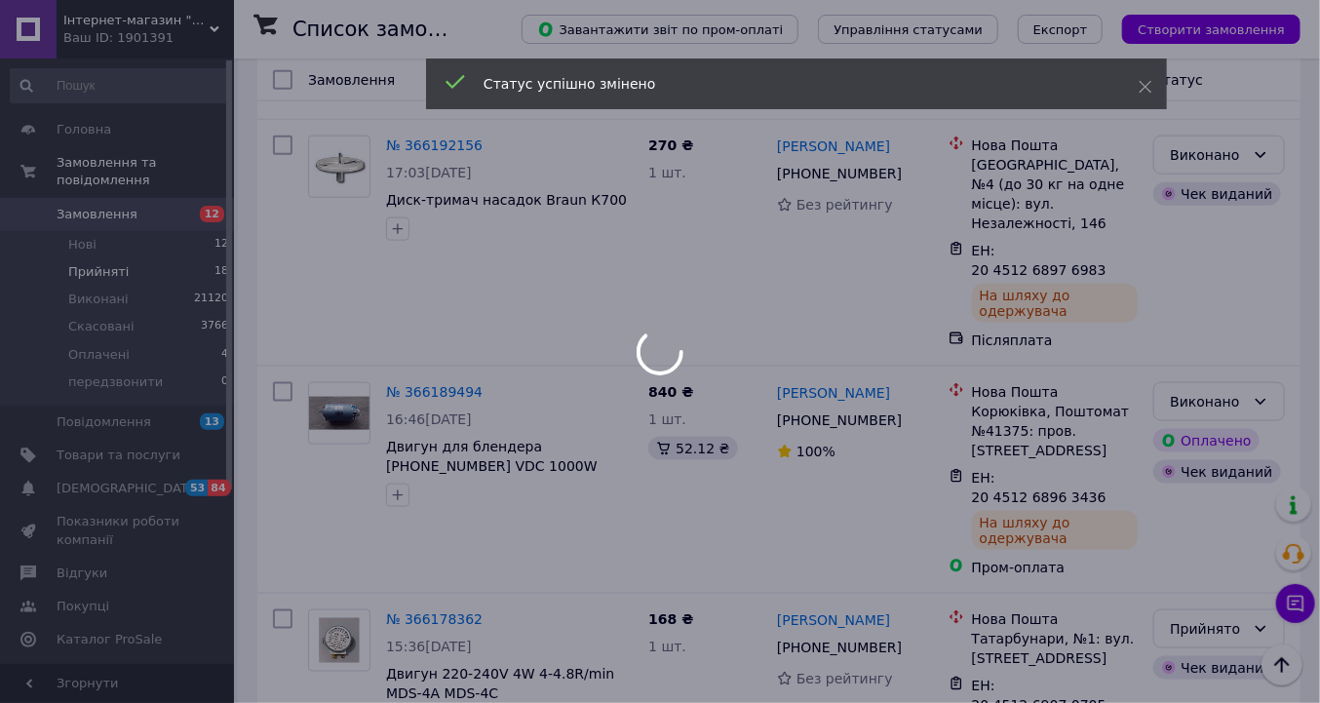
scroll to position [1026, 0]
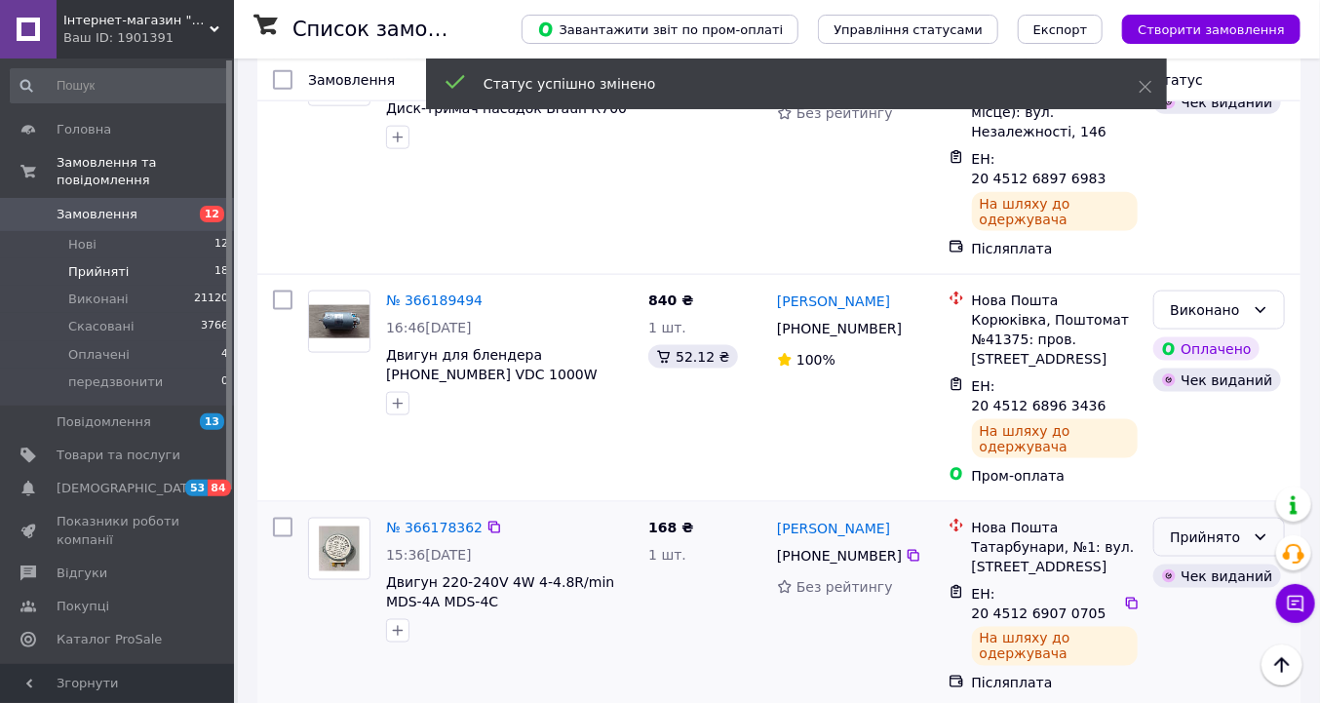
click at [1262, 529] on icon at bounding box center [1261, 537] width 16 height 16
click at [1210, 379] on li "Виконано" at bounding box center [1221, 383] width 130 height 35
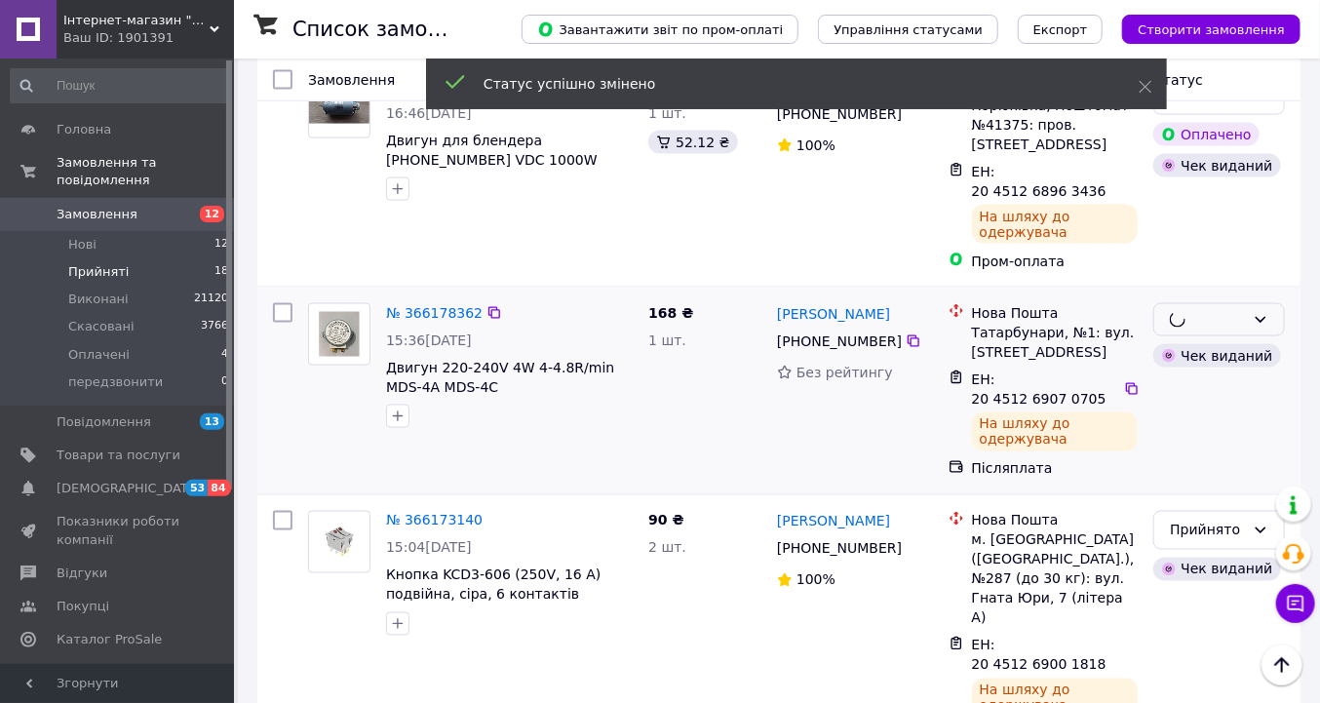
scroll to position [1260, 0]
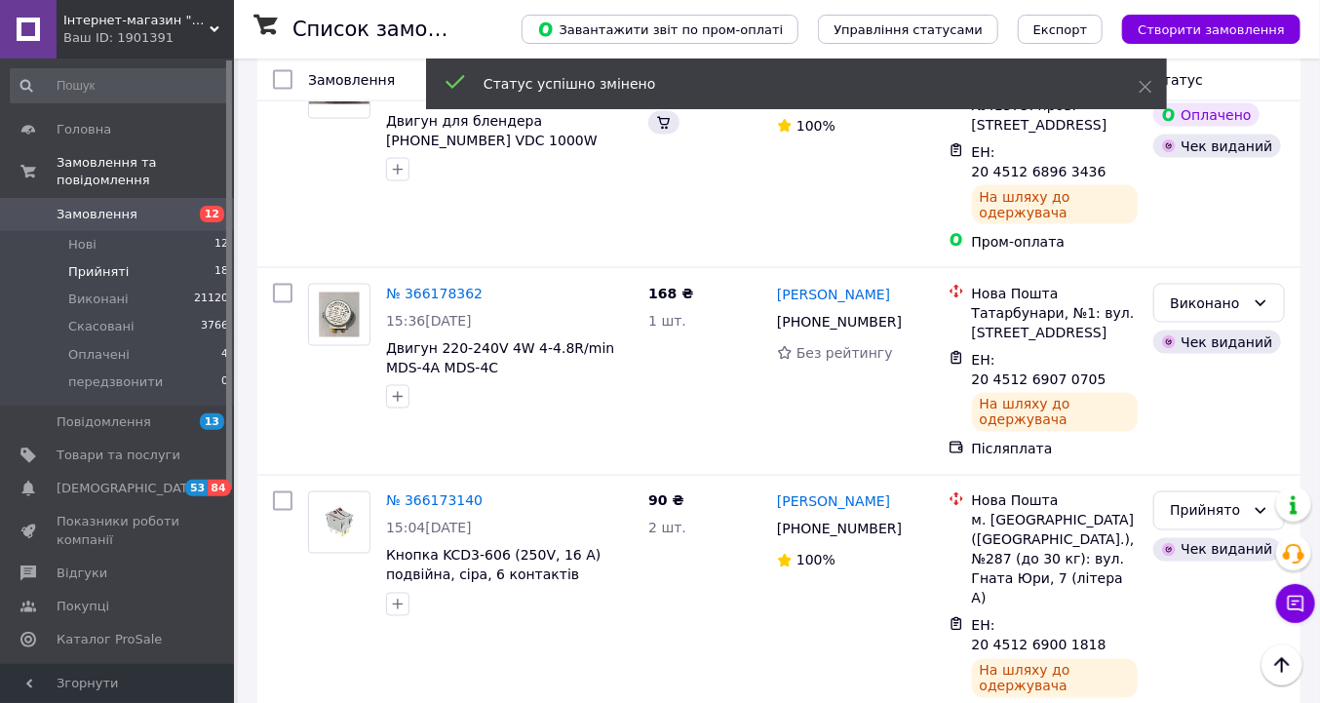
click at [1259, 503] on icon at bounding box center [1261, 511] width 16 height 16
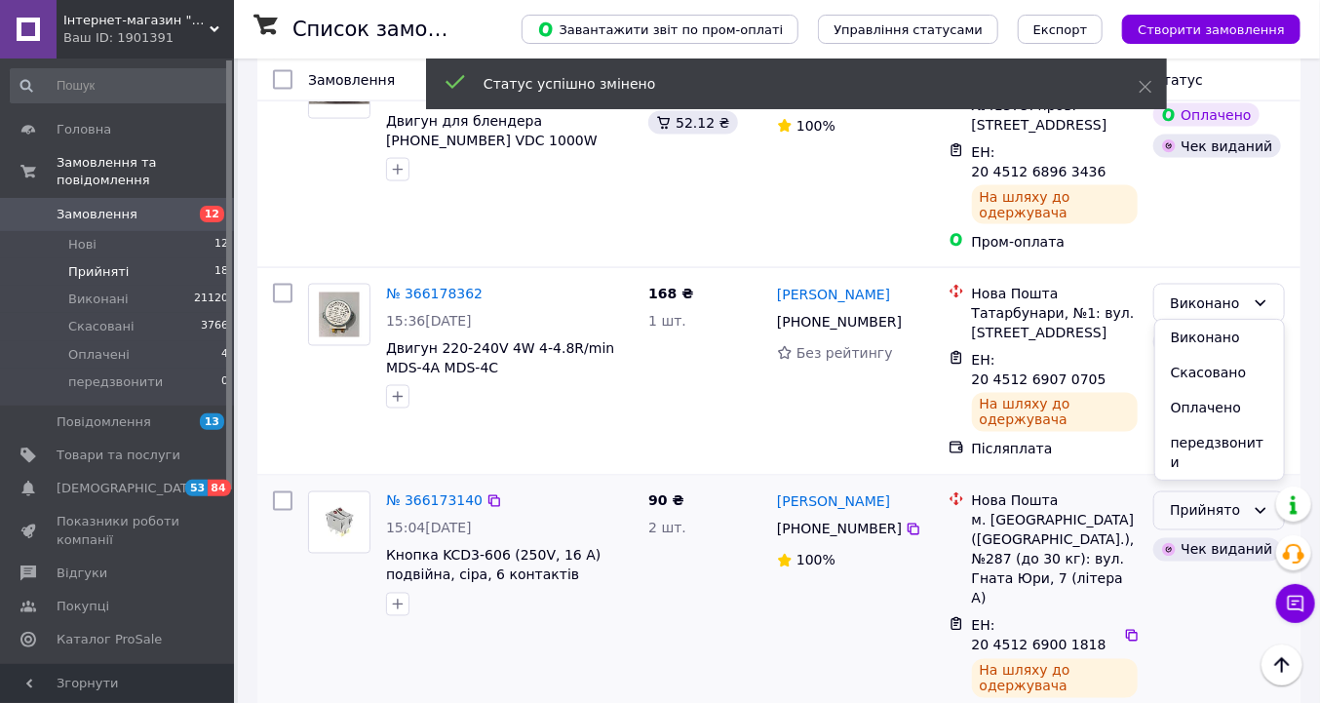
click at [1198, 336] on li "Виконано" at bounding box center [1221, 337] width 130 height 35
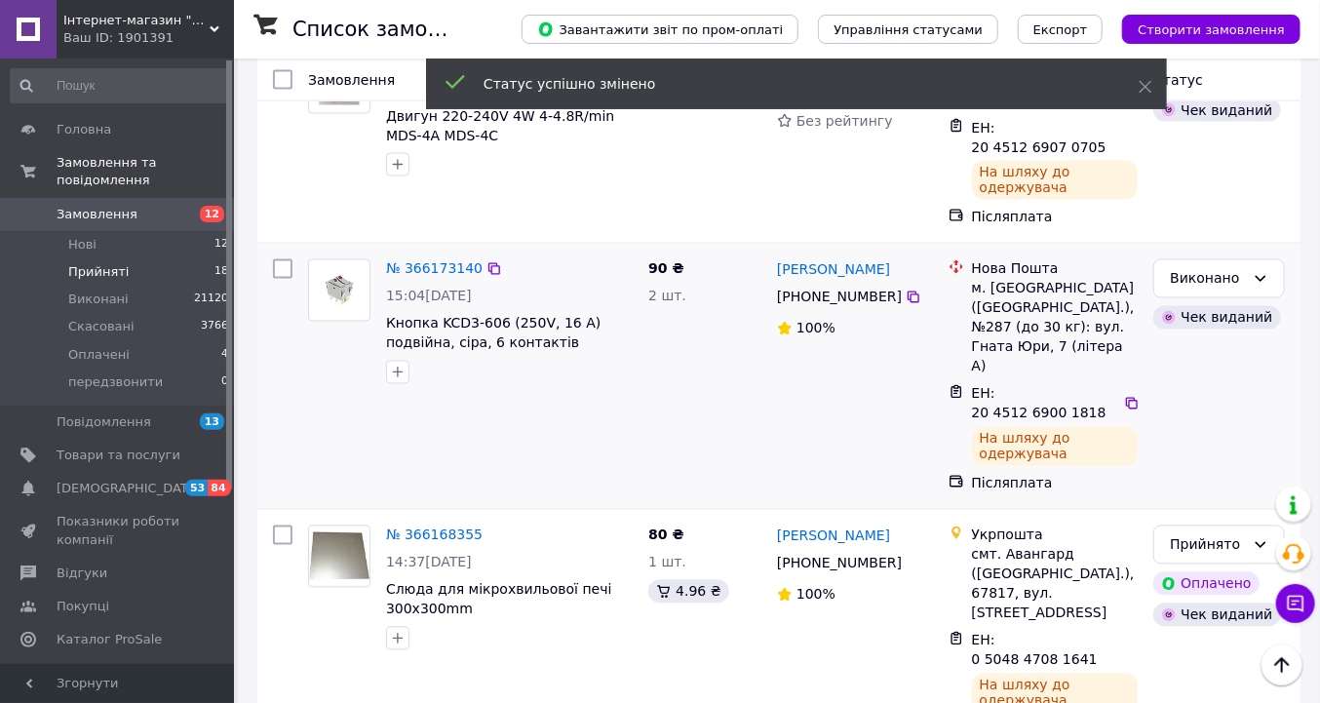
scroll to position [1494, 0]
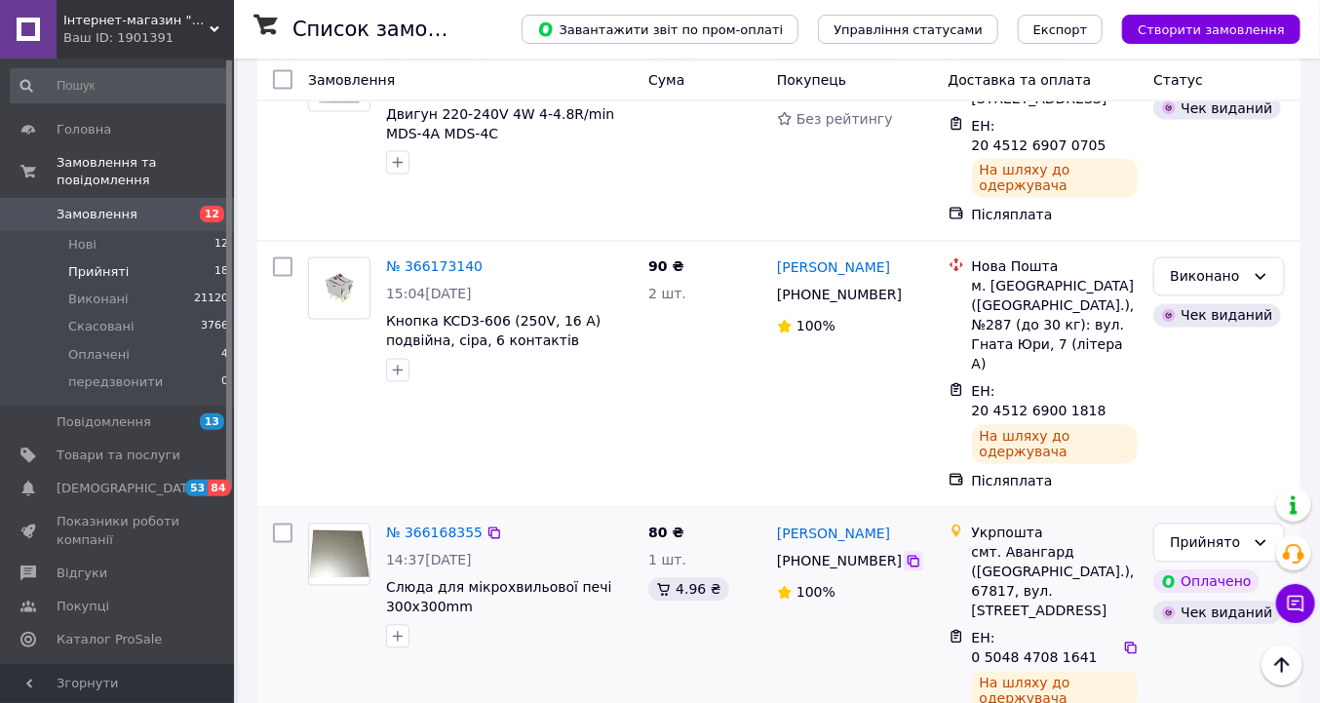
click at [906, 554] on icon at bounding box center [914, 562] width 16 height 16
click at [1125, 643] on icon at bounding box center [1131, 649] width 12 height 12
click at [1263, 540] on icon at bounding box center [1261, 543] width 11 height 6
click at [1203, 309] on li "Виконано" at bounding box center [1221, 311] width 130 height 35
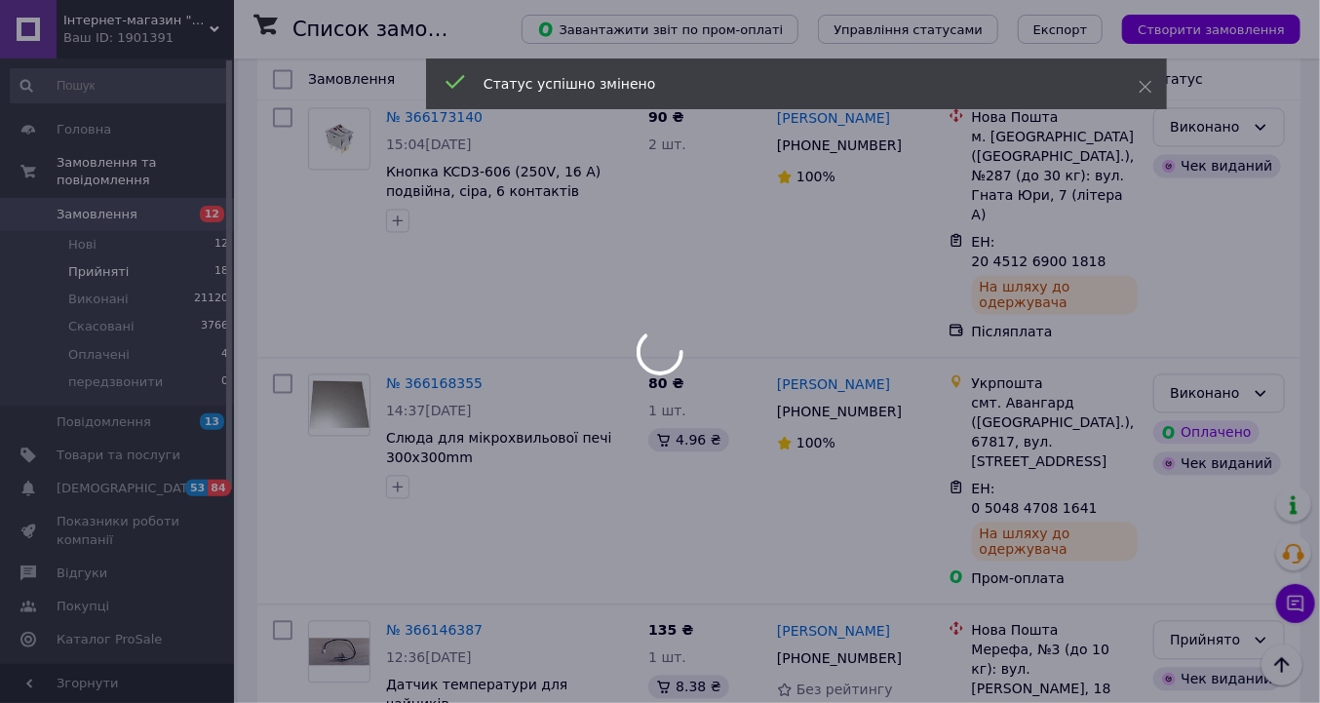
scroll to position [417, 0]
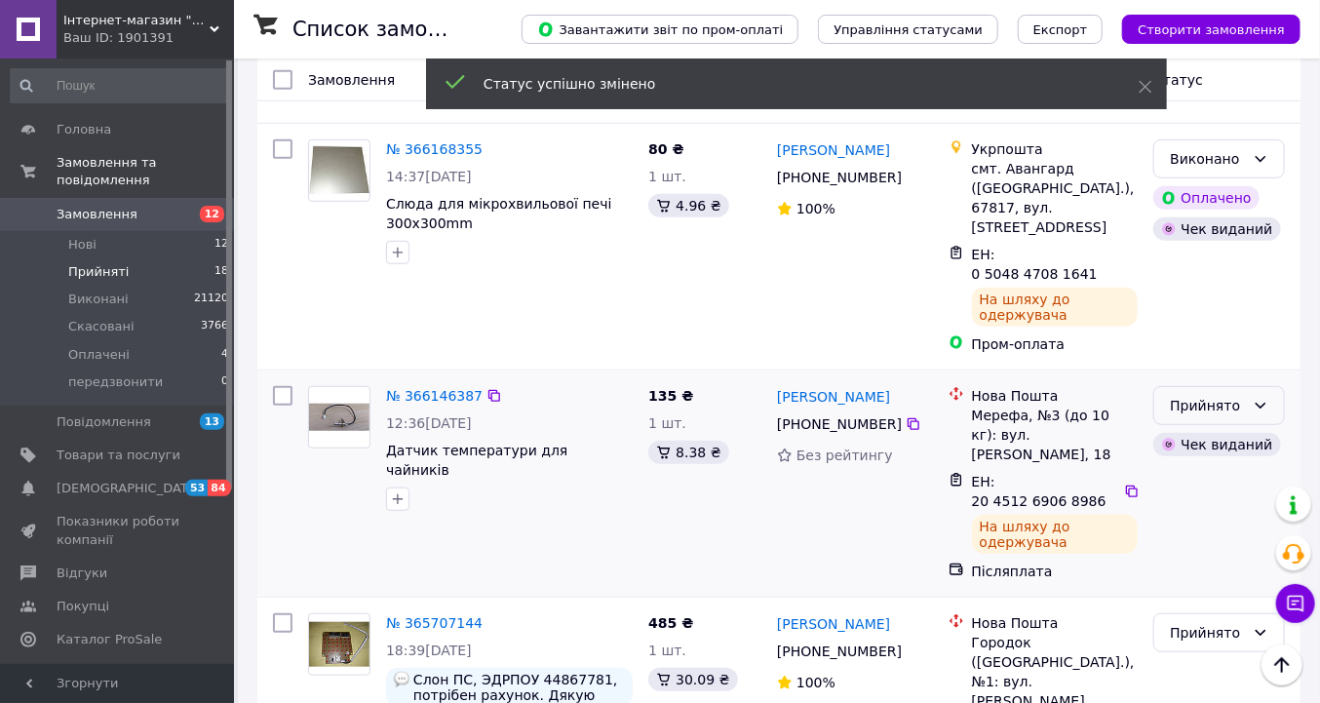
click at [1260, 386] on div "Прийнято" at bounding box center [1220, 405] width 132 height 39
click at [1202, 366] on li "Виконано" at bounding box center [1221, 368] width 130 height 35
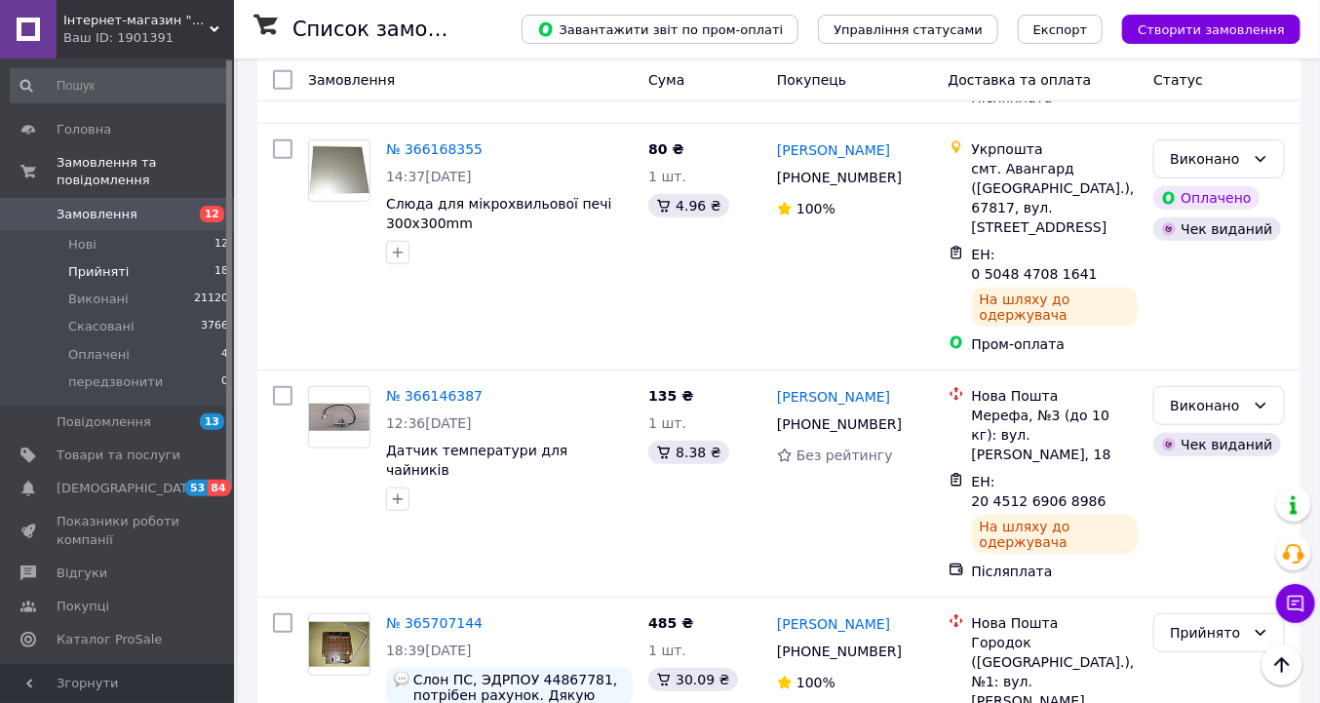
click at [121, 206] on span "Замовлення" at bounding box center [97, 215] width 81 height 18
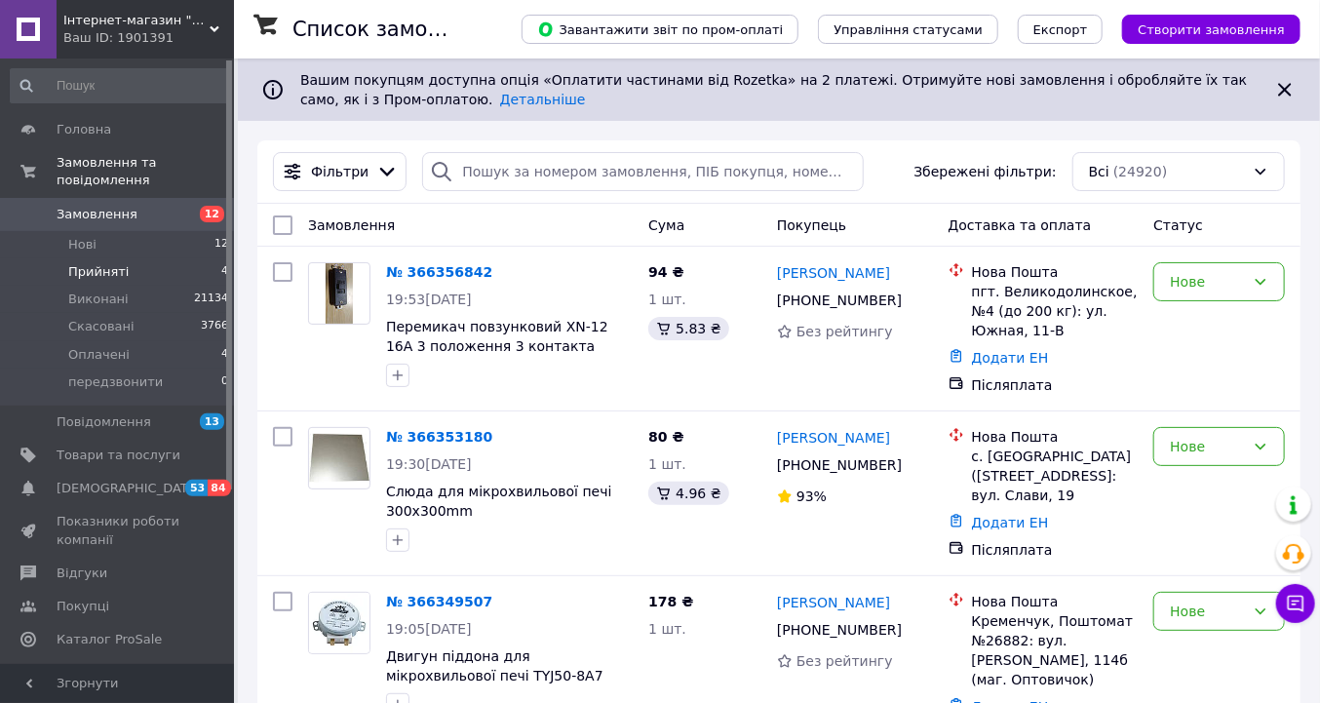
click at [115, 263] on span "Прийняті" at bounding box center [98, 272] width 60 height 18
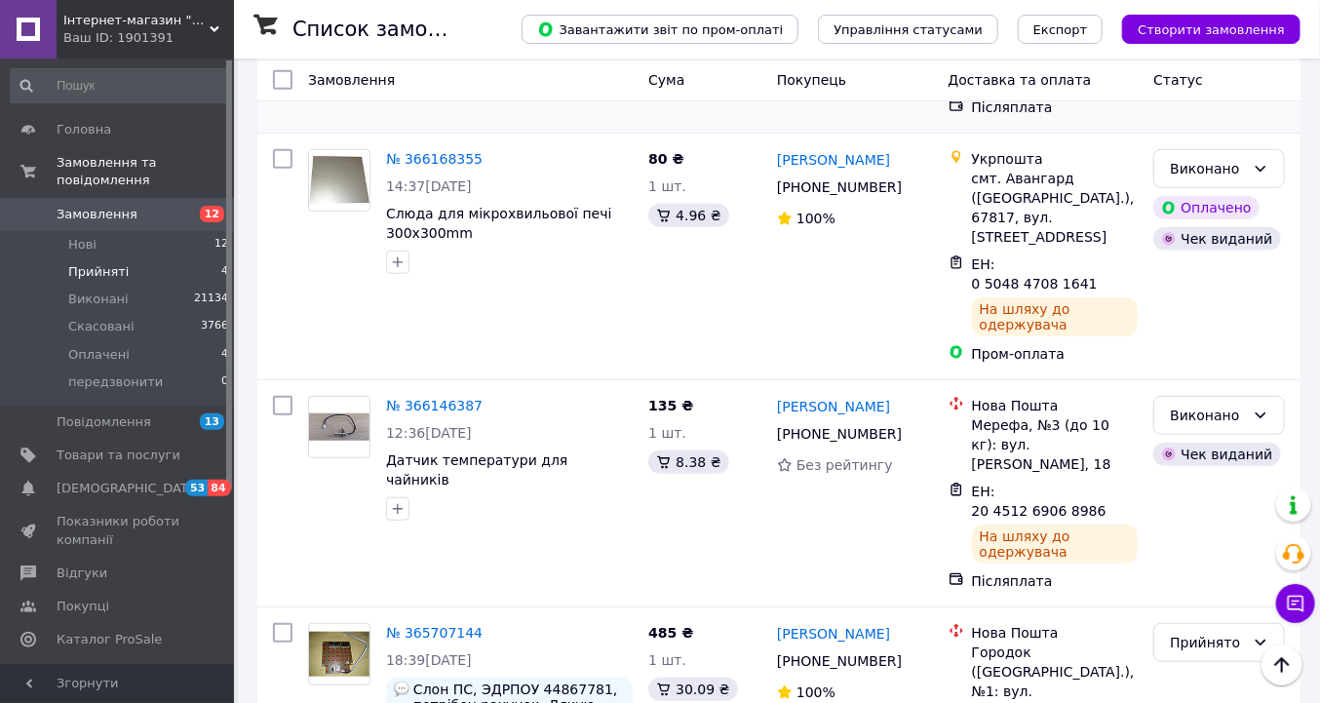
scroll to position [417, 0]
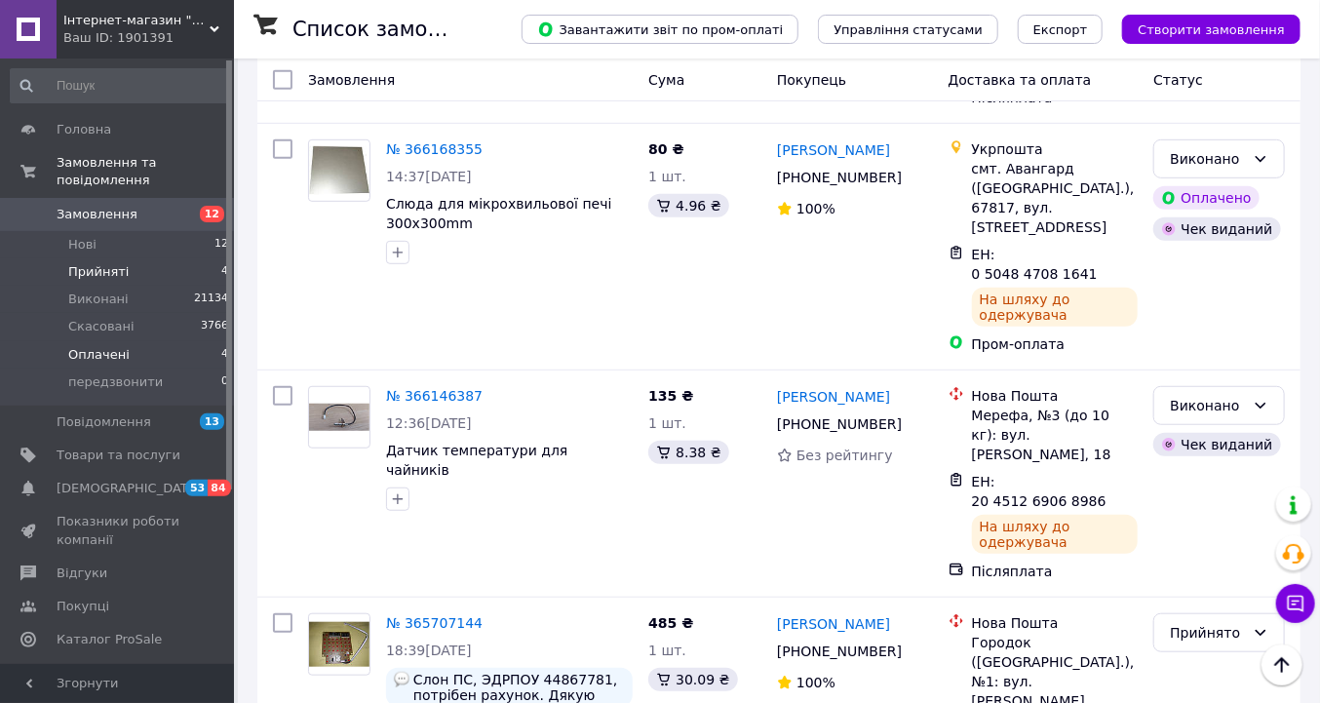
click at [113, 346] on span "Оплачені" at bounding box center [98, 355] width 61 height 18
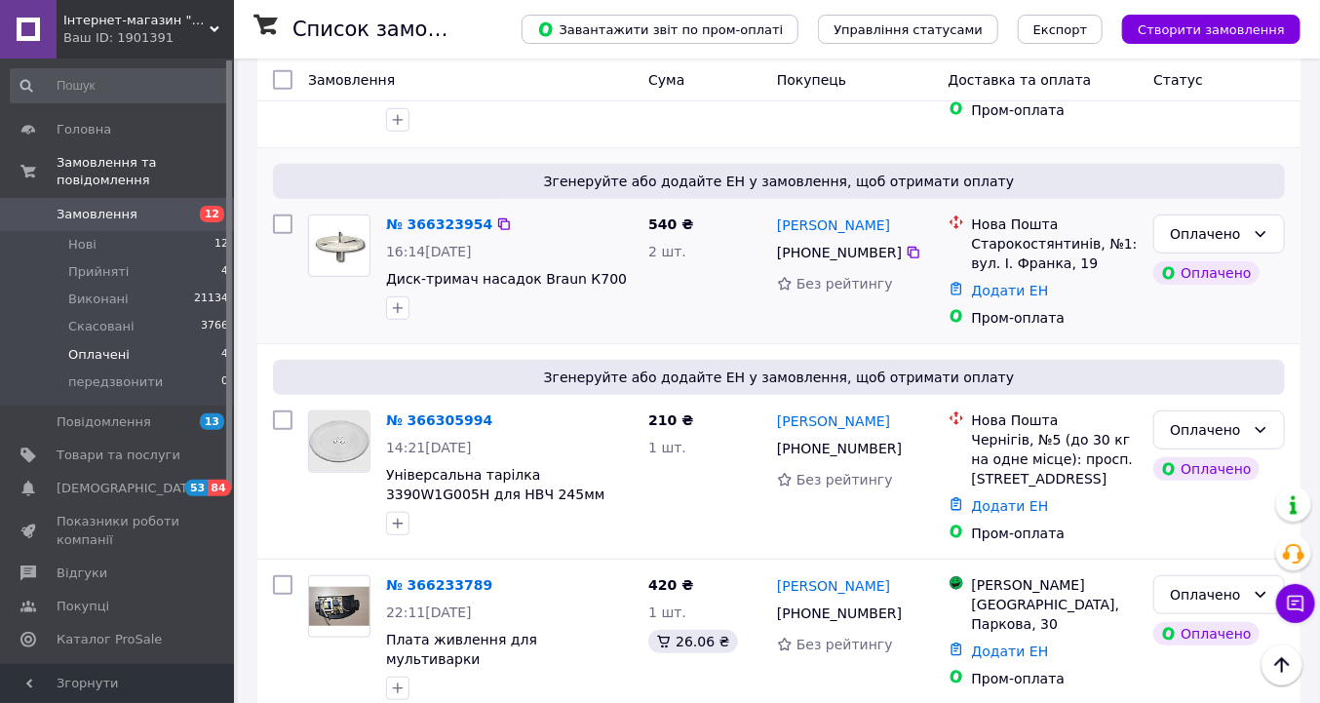
scroll to position [382, 0]
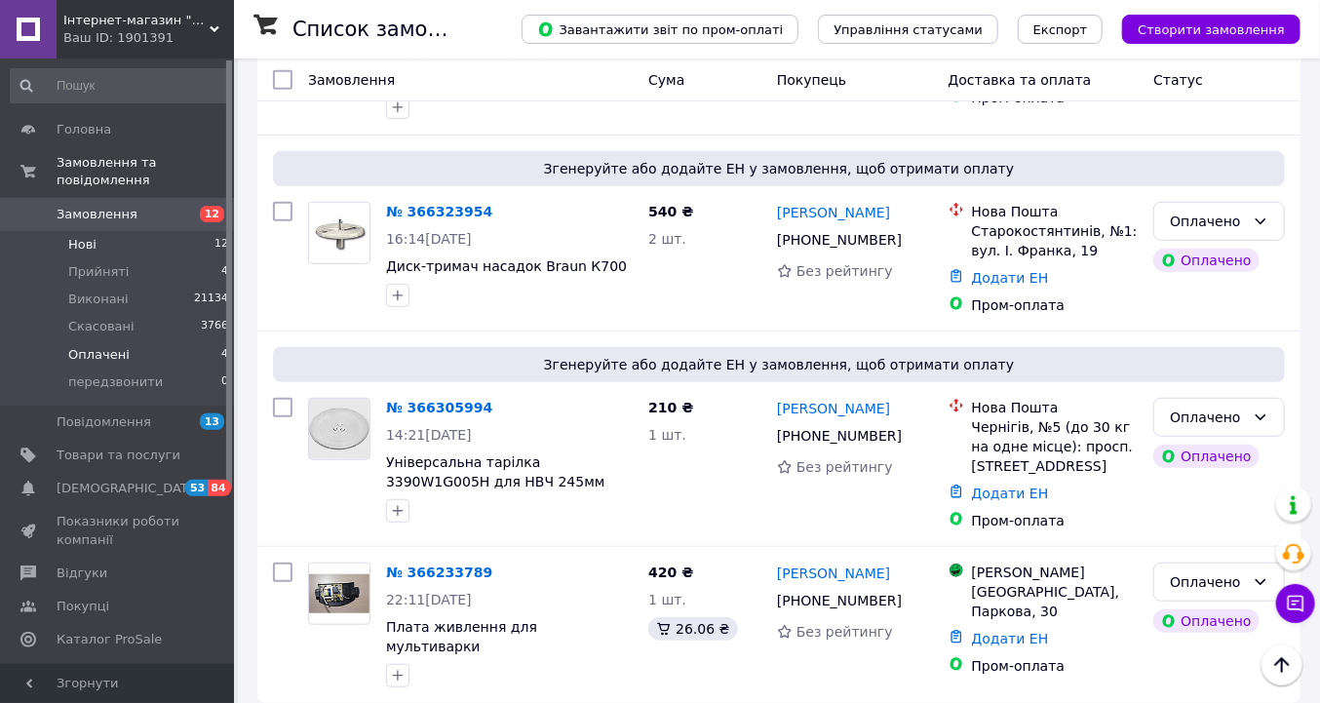
click at [89, 236] on span "Нові" at bounding box center [82, 245] width 28 height 18
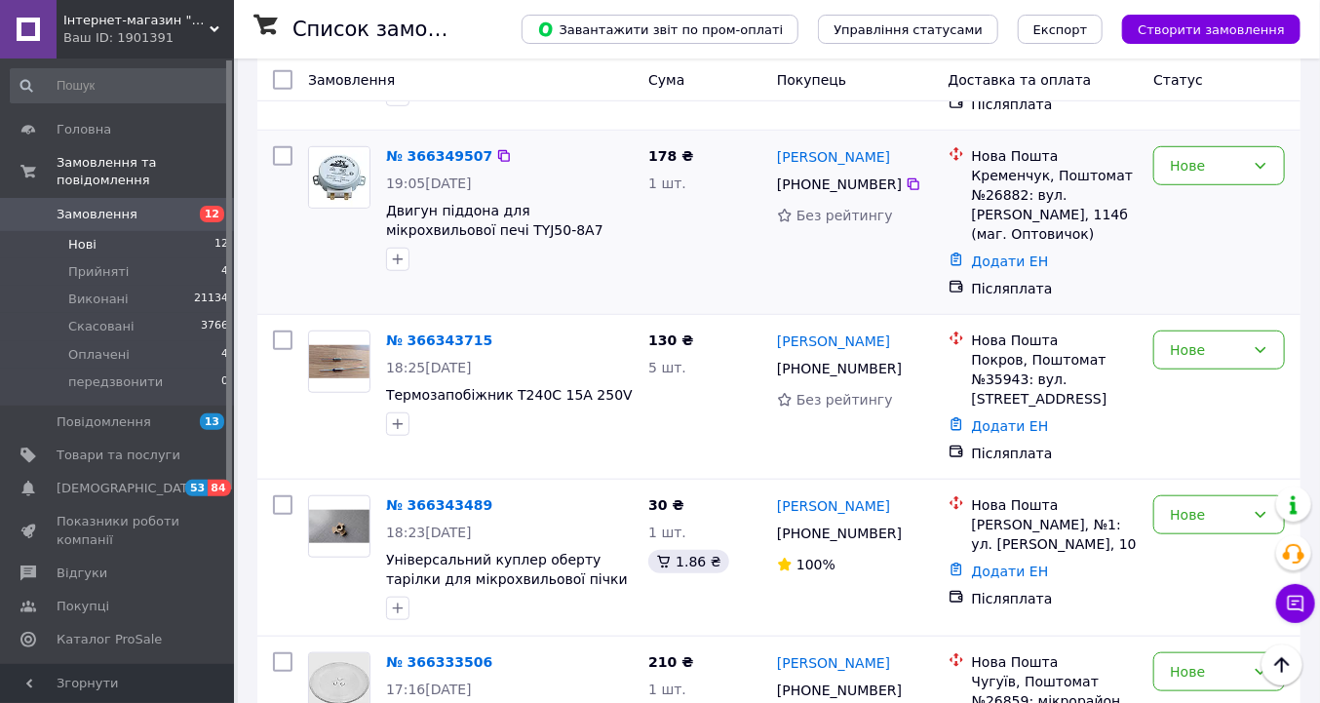
scroll to position [624, 0]
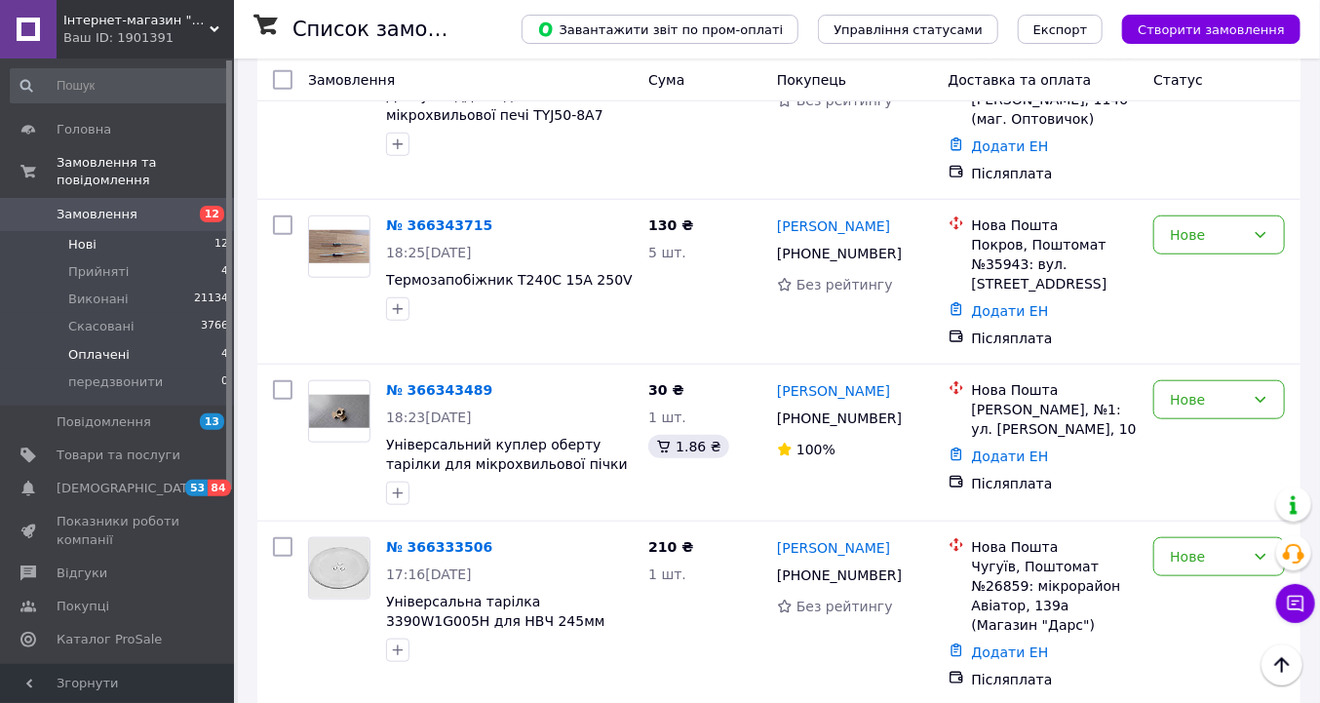
click at [114, 346] on span "Оплачені" at bounding box center [98, 355] width 61 height 18
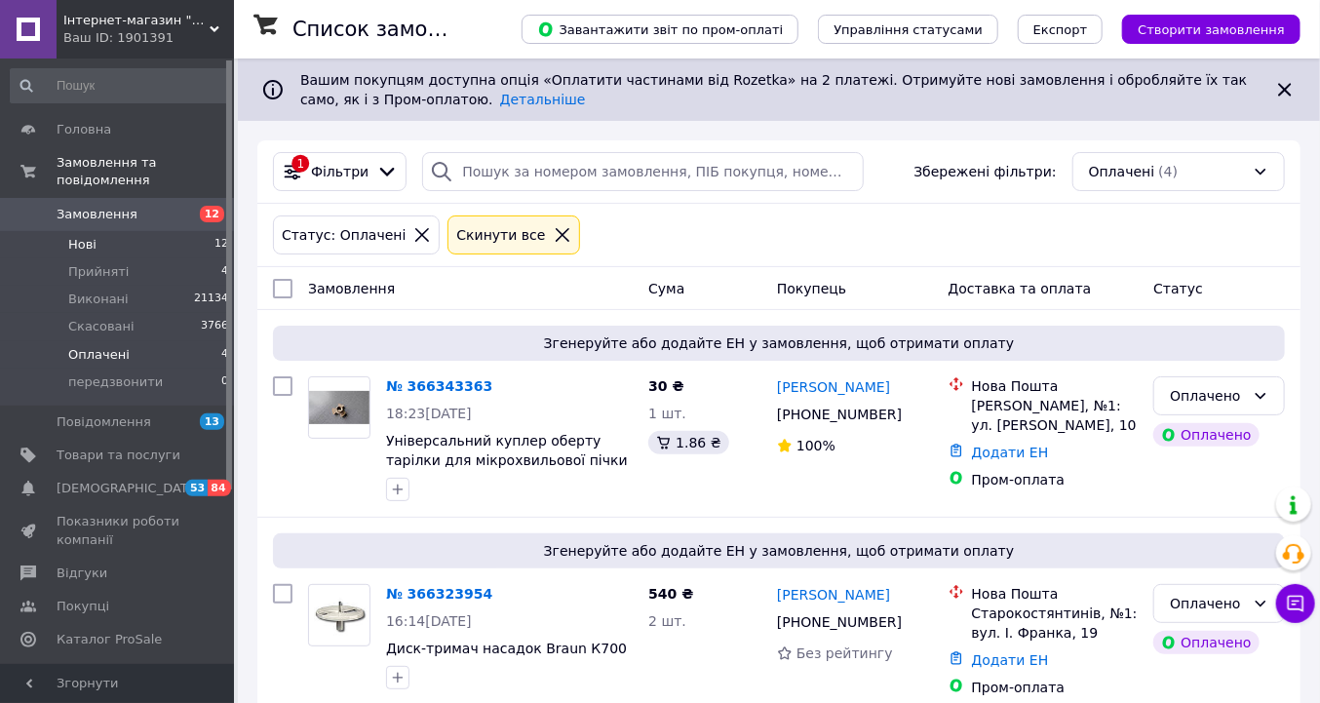
click at [88, 236] on span "Нові" at bounding box center [82, 245] width 28 height 18
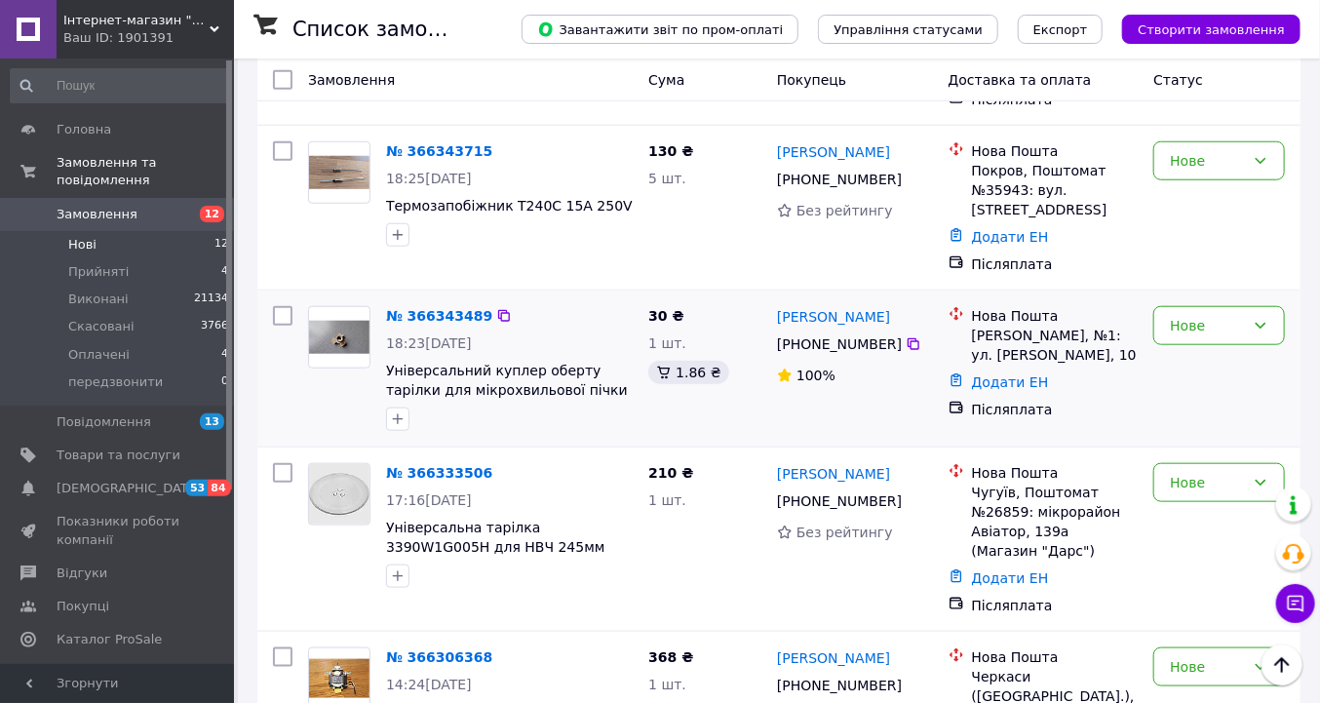
scroll to position [702, 0]
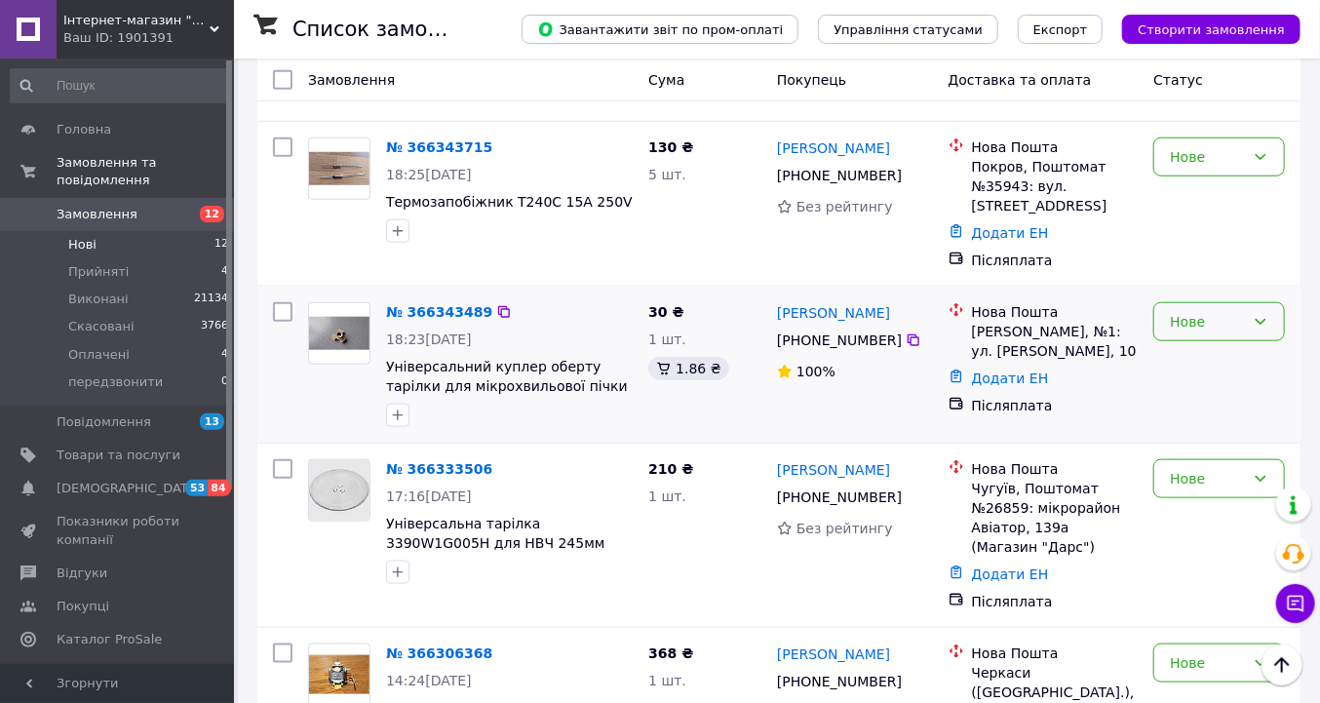
click at [1262, 321] on icon at bounding box center [1261, 322] width 16 height 16
click at [1216, 429] on li "Скасовано" at bounding box center [1221, 432] width 130 height 35
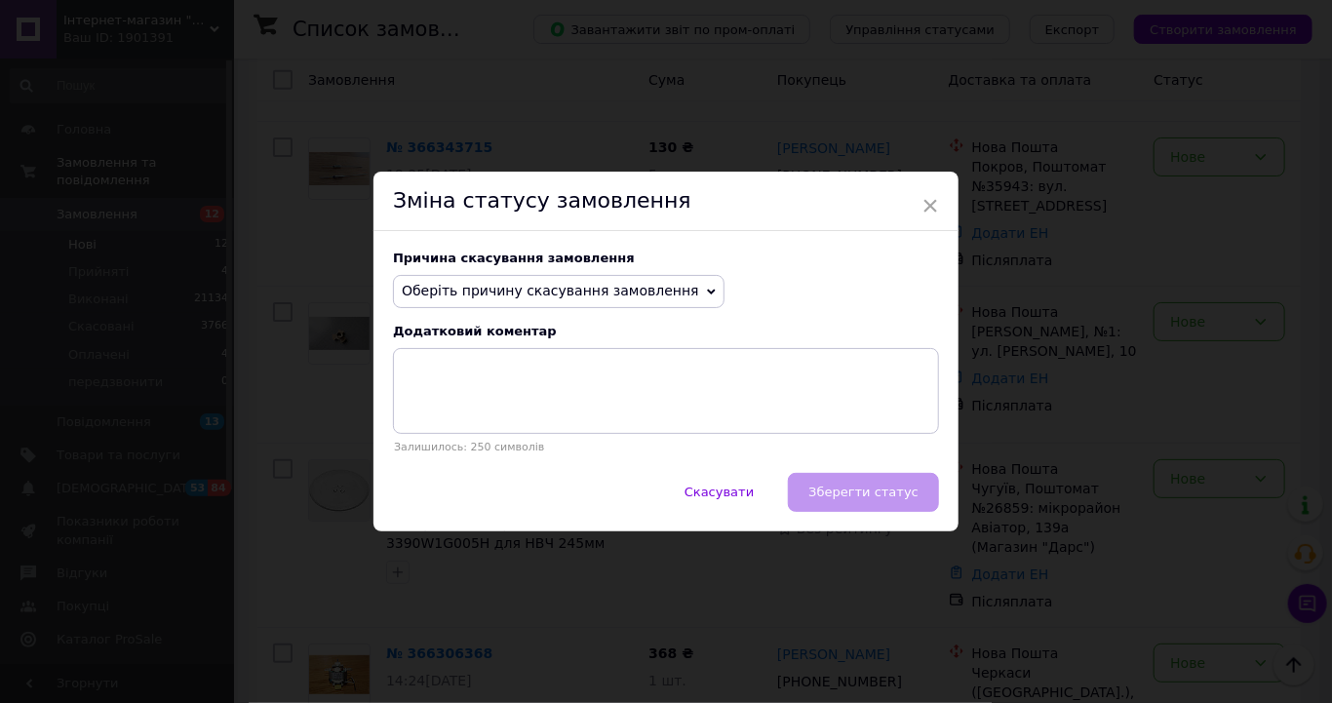
click at [707, 289] on icon at bounding box center [711, 292] width 9 height 9
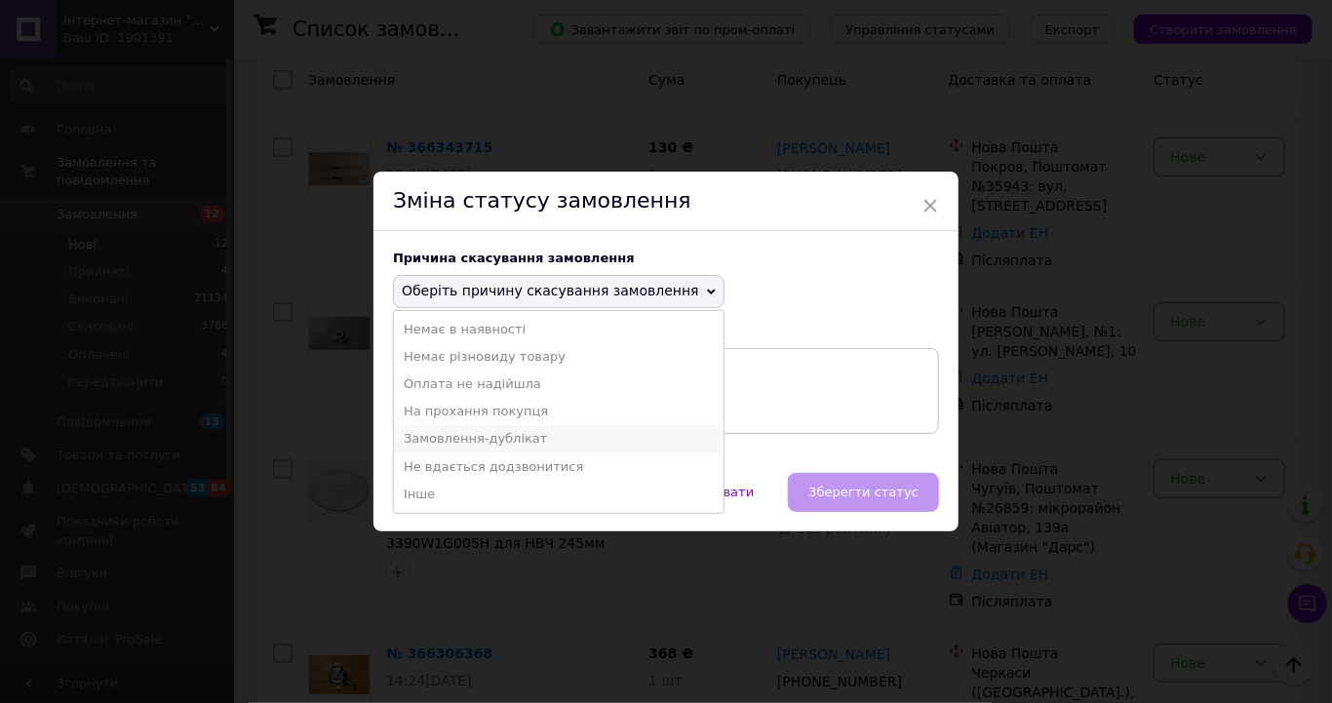
click at [498, 437] on li "Замовлення-дублікат" at bounding box center [559, 438] width 330 height 27
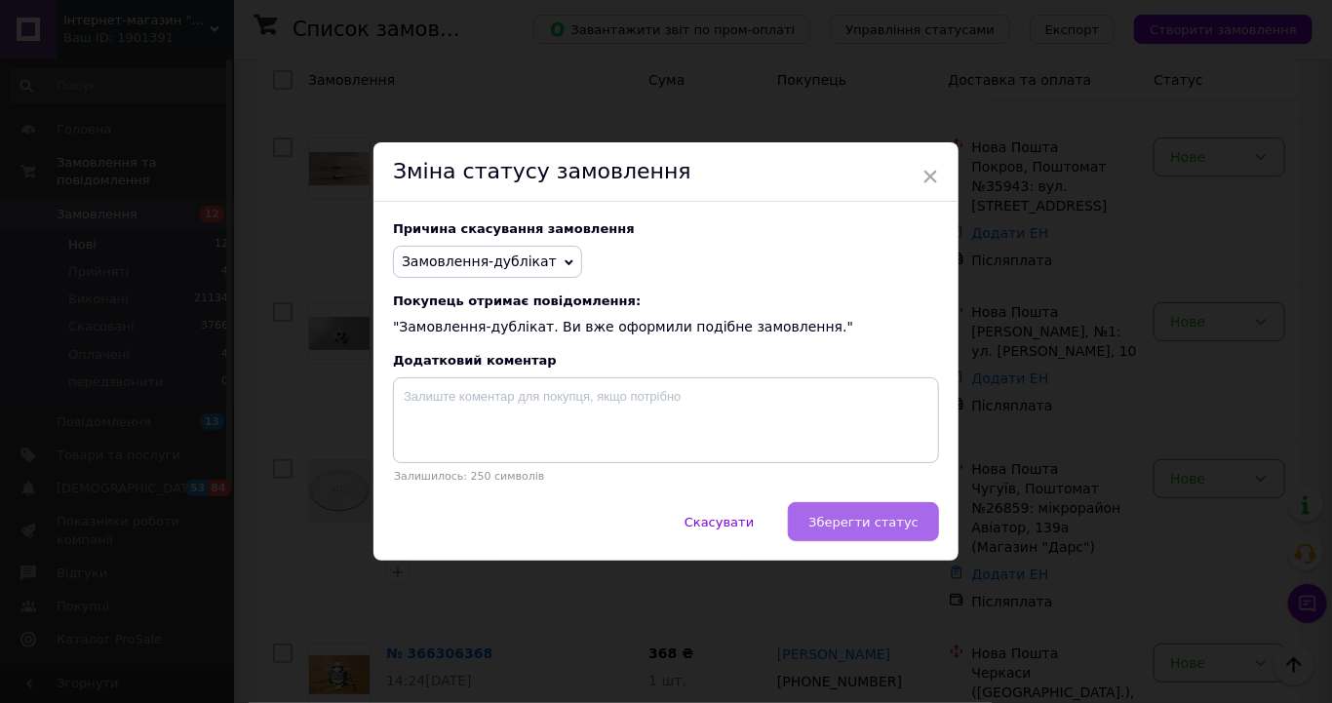
click at [886, 527] on span "Зберегти статус" at bounding box center [863, 522] width 110 height 15
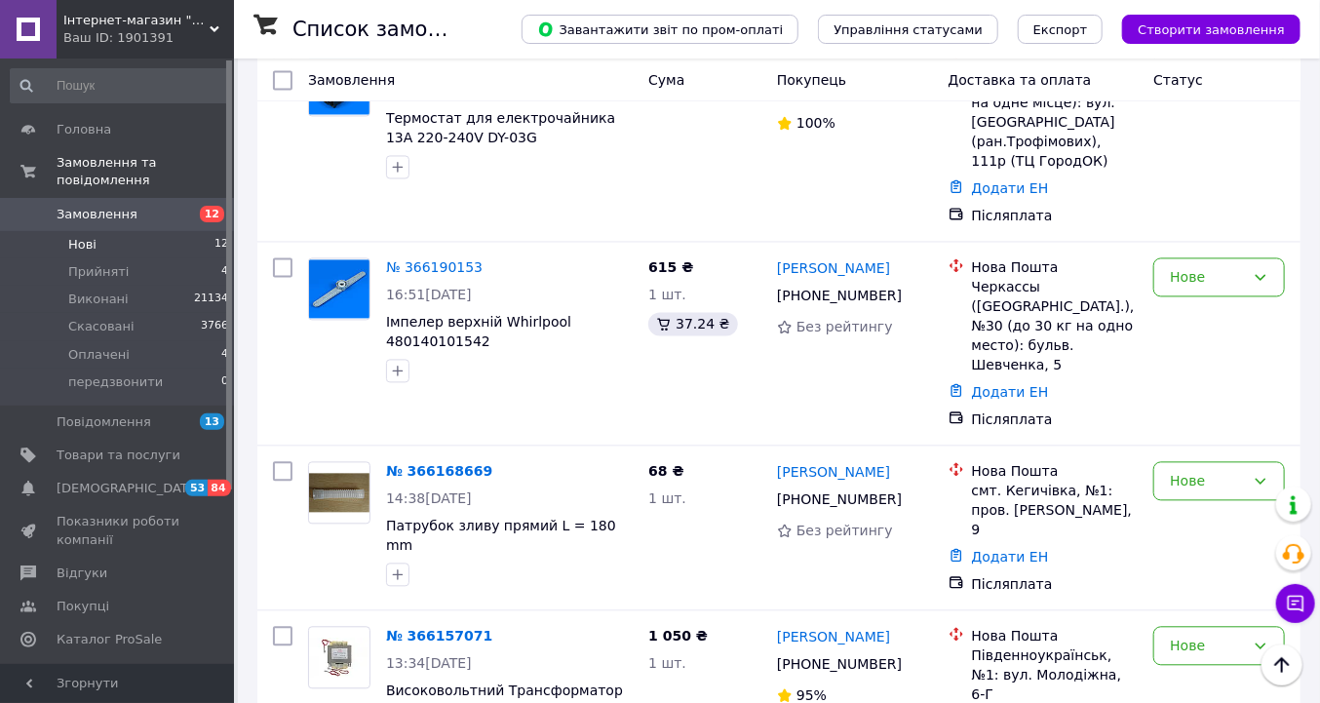
scroll to position [1658, 0]
